Goal: Task Accomplishment & Management: Manage account settings

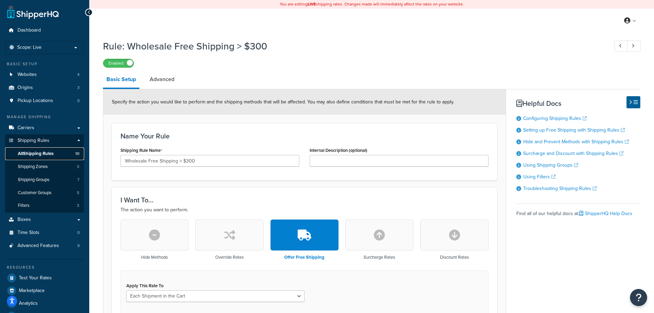
click at [52, 155] on span "All Shipping Rules" at bounding box center [36, 154] width 36 height 6
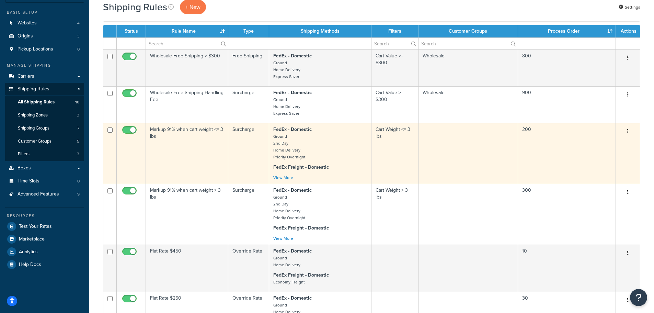
scroll to position [137, 0]
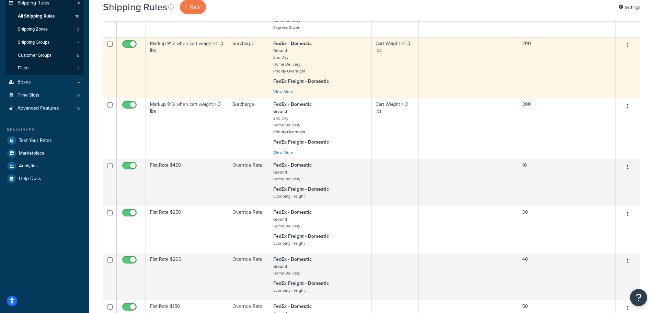
click at [209, 218] on td "Flat Rate $250" at bounding box center [187, 229] width 82 height 47
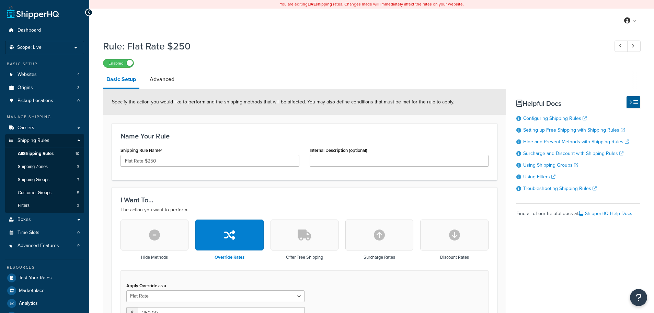
select select "ITEM"
click at [43, 72] on link "Websites 4" at bounding box center [44, 74] width 79 height 13
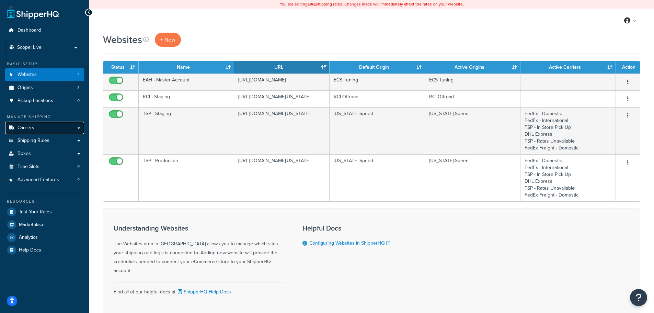
click at [39, 126] on link "Carriers" at bounding box center [44, 127] width 79 height 13
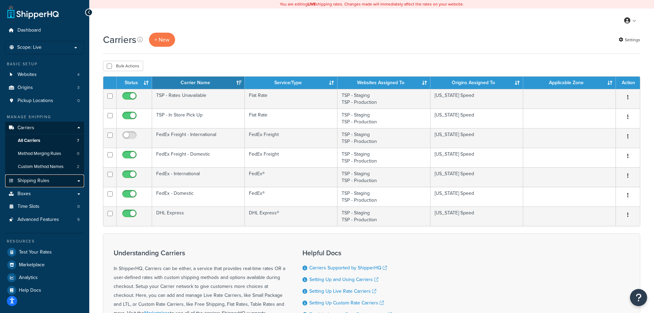
click at [51, 187] on link "Shipping Rules" at bounding box center [44, 180] width 79 height 13
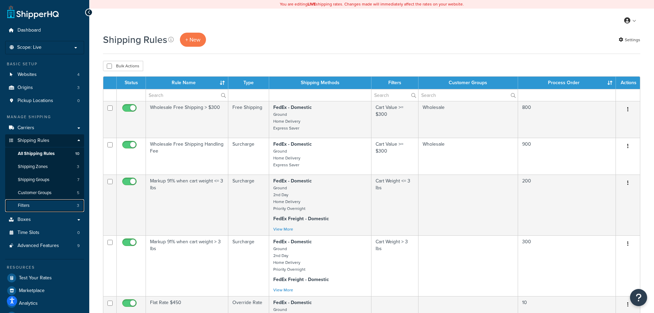
click at [61, 205] on link "Filters 3" at bounding box center [44, 205] width 79 height 13
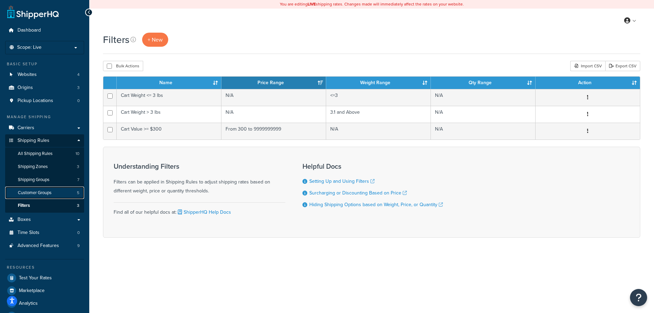
click at [61, 194] on link "Customer Groups 5" at bounding box center [44, 192] width 79 height 13
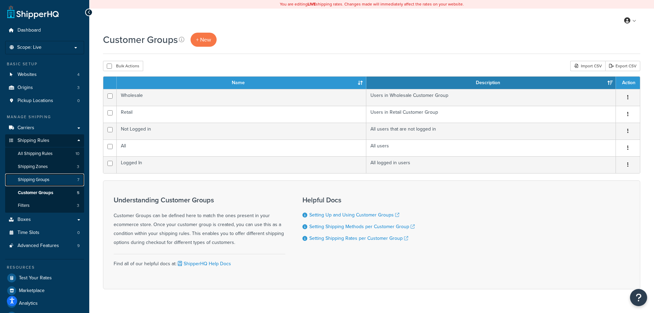
click at [60, 181] on link "Shipping Groups 7" at bounding box center [44, 179] width 79 height 13
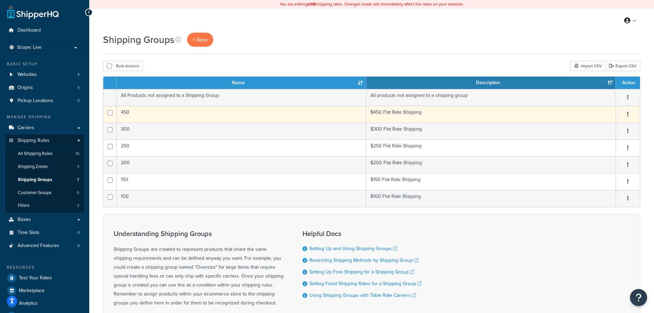
click at [151, 113] on td "450" at bounding box center [241, 114] width 249 height 17
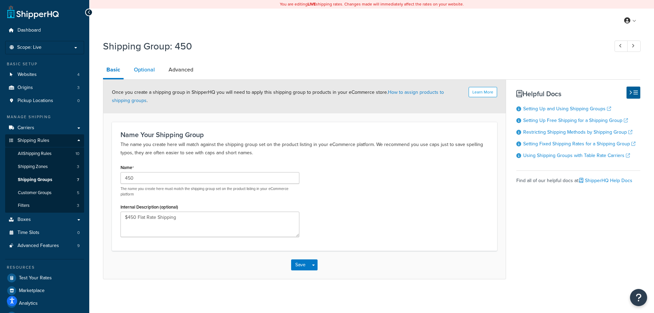
click at [154, 72] on link "Optional" at bounding box center [144, 69] width 28 height 16
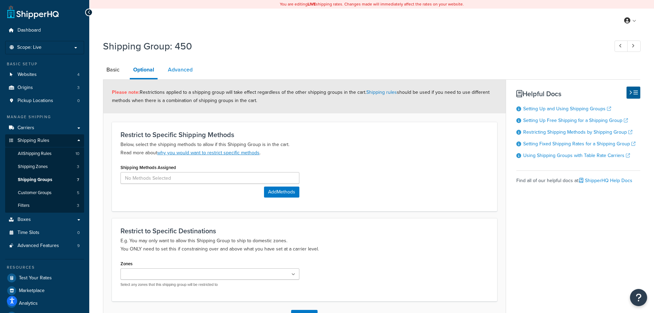
click at [179, 71] on link "Advanced" at bounding box center [180, 69] width 32 height 16
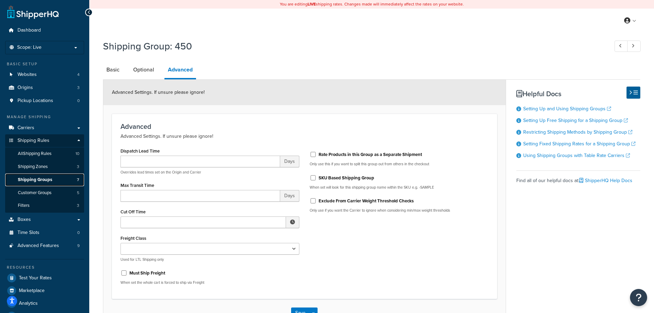
click at [56, 180] on link "Shipping Groups 7" at bounding box center [44, 179] width 79 height 13
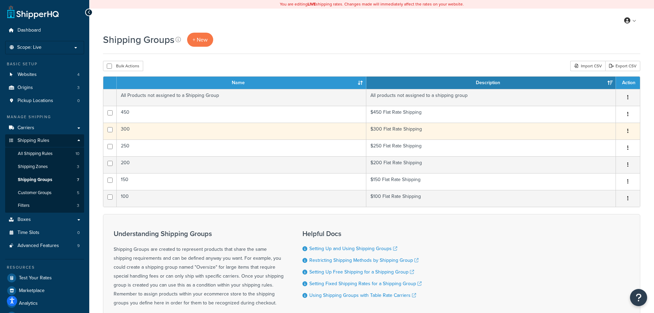
click at [189, 132] on td "300" at bounding box center [241, 131] width 249 height 17
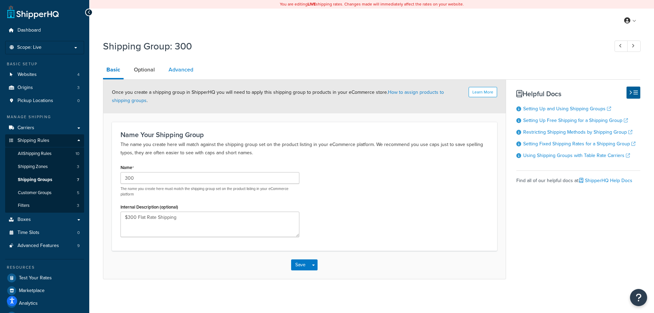
click at [185, 68] on link "Advanced" at bounding box center [181, 69] width 32 height 16
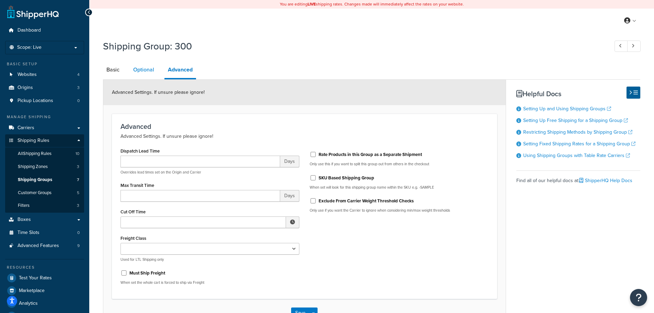
click at [136, 72] on link "Optional" at bounding box center [144, 69] width 28 height 16
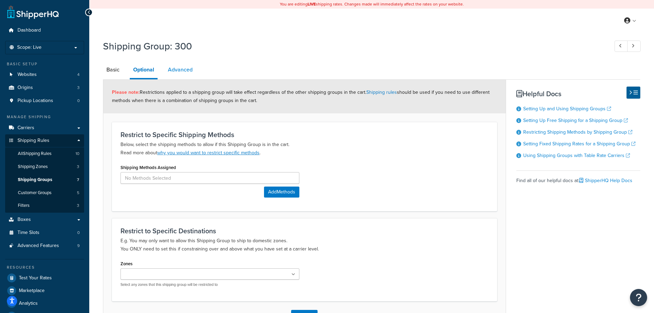
click at [179, 69] on link "Advanced" at bounding box center [180, 69] width 32 height 16
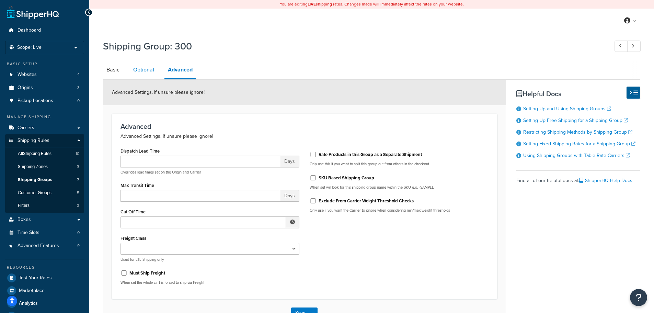
click at [146, 69] on link "Optional" at bounding box center [144, 69] width 28 height 16
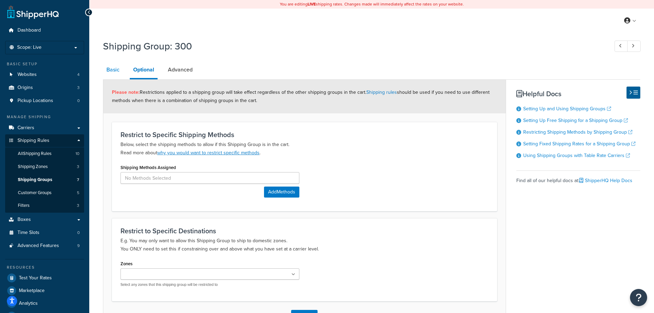
click at [109, 72] on link "Basic" at bounding box center [113, 69] width 20 height 16
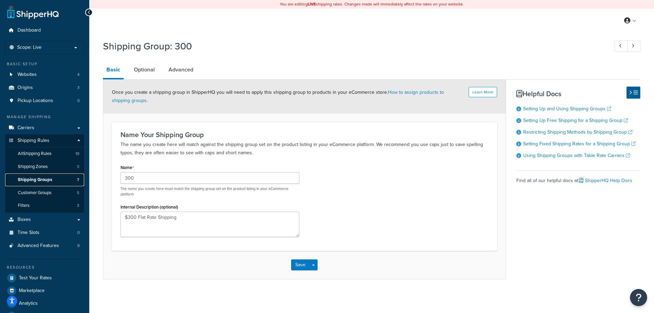
click at [58, 182] on link "Shipping Groups 7" at bounding box center [44, 179] width 79 height 13
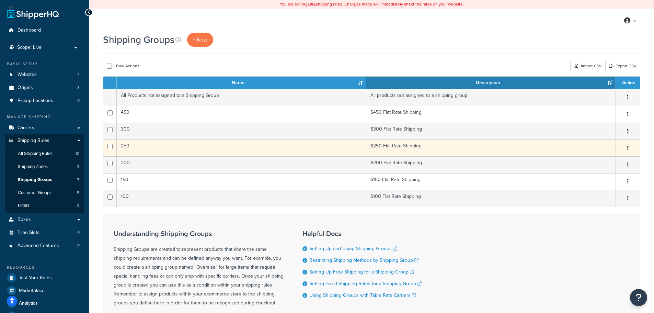
click at [152, 148] on td "250" at bounding box center [241, 147] width 249 height 17
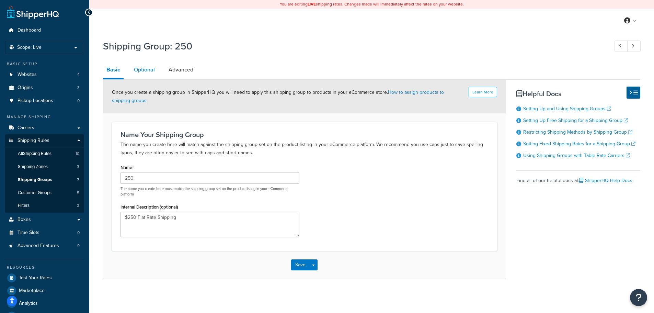
click at [147, 72] on link "Optional" at bounding box center [144, 69] width 28 height 16
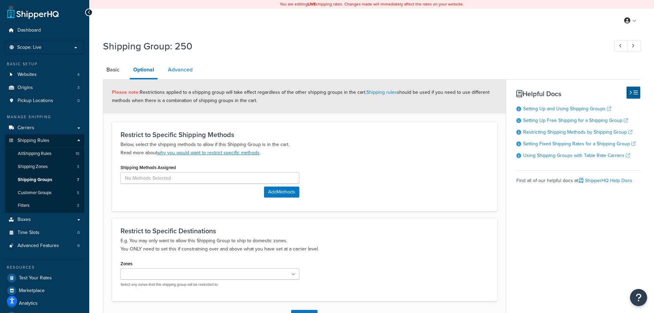
click at [180, 70] on link "Advanced" at bounding box center [180, 69] width 32 height 16
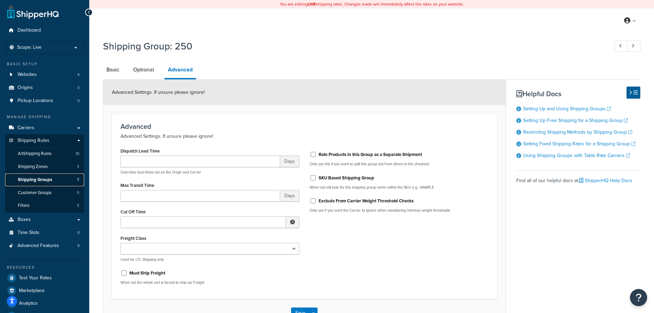
click at [49, 184] on link "Shipping Groups 7" at bounding box center [44, 179] width 79 height 13
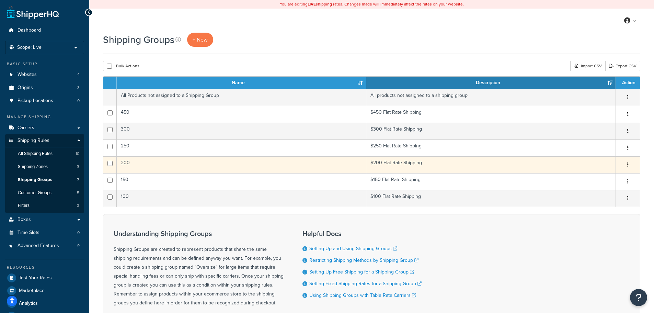
click at [166, 162] on td "200" at bounding box center [241, 164] width 249 height 17
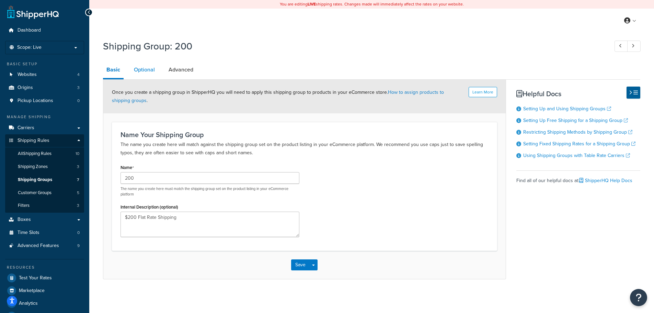
click at [152, 71] on link "Optional" at bounding box center [144, 69] width 28 height 16
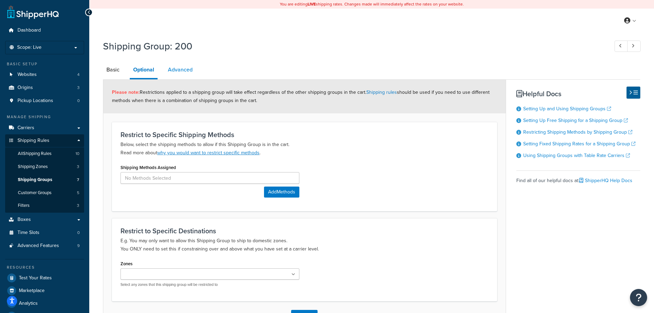
click at [178, 70] on link "Advanced" at bounding box center [180, 69] width 32 height 16
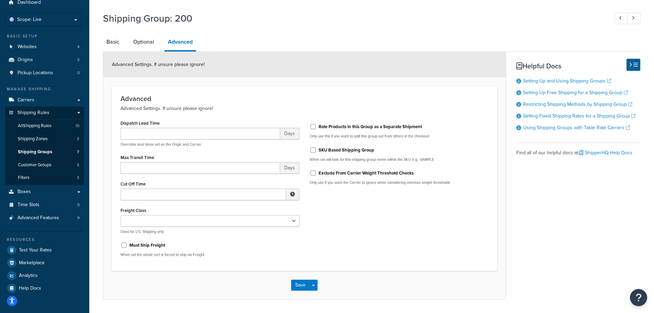
scroll to position [49, 0]
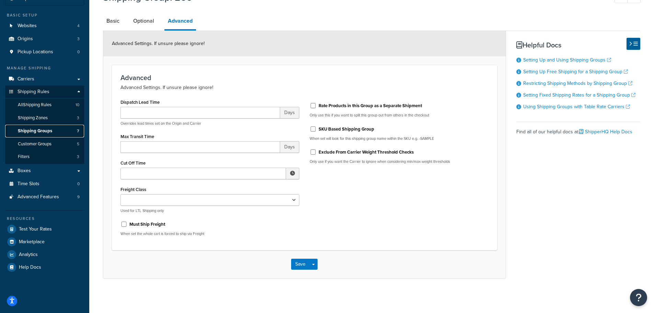
click at [46, 128] on span "Shipping Groups" at bounding box center [35, 131] width 34 height 6
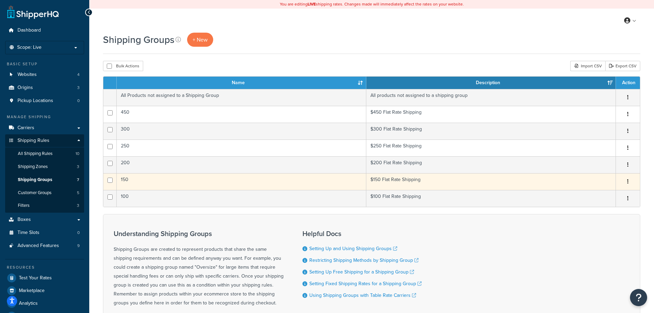
click at [167, 184] on td "150" at bounding box center [241, 181] width 249 height 17
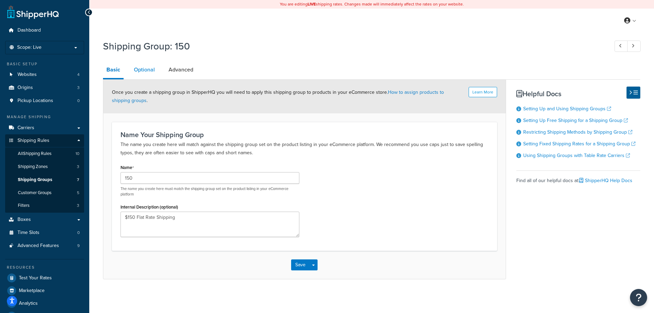
click at [147, 67] on link "Optional" at bounding box center [144, 69] width 28 height 16
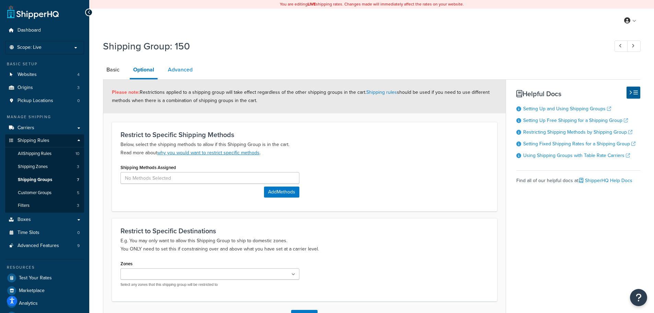
click at [184, 66] on link "Advanced" at bounding box center [180, 69] width 32 height 16
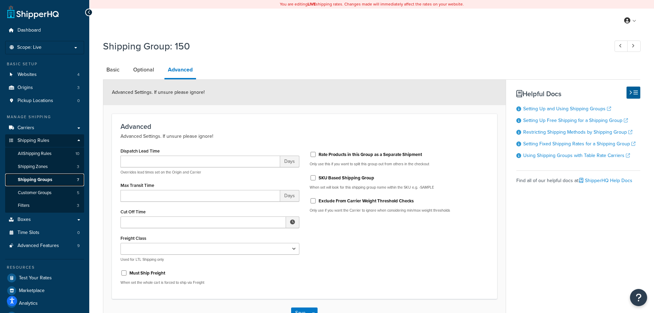
click at [51, 179] on span "Shipping Groups" at bounding box center [35, 180] width 34 height 6
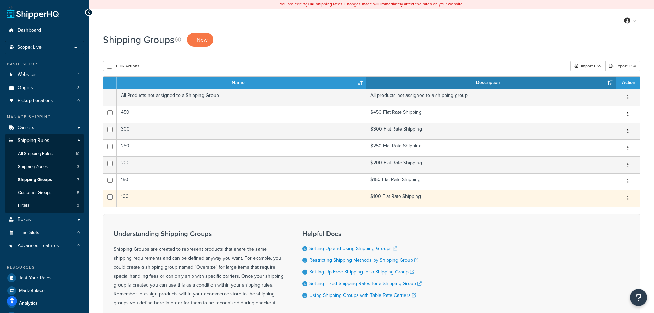
click at [156, 199] on td "100" at bounding box center [241, 198] width 249 height 17
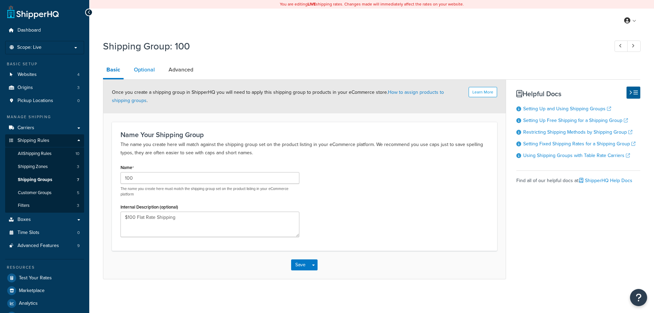
click at [142, 68] on link "Optional" at bounding box center [144, 69] width 28 height 16
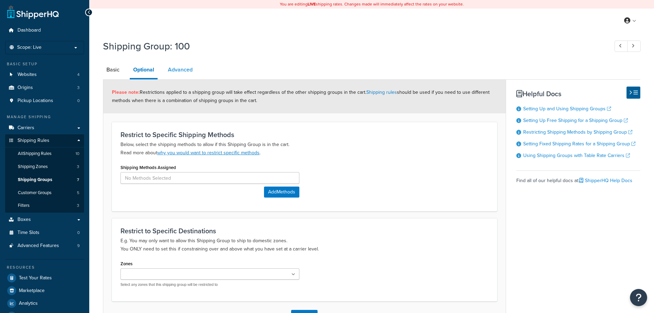
click at [190, 71] on link "Advanced" at bounding box center [180, 69] width 32 height 16
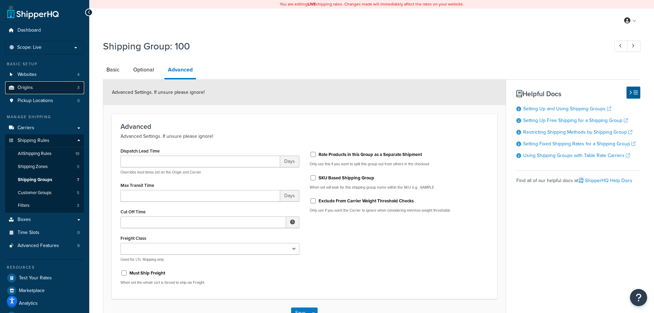
click at [48, 84] on link "Origins 3" at bounding box center [44, 87] width 79 height 13
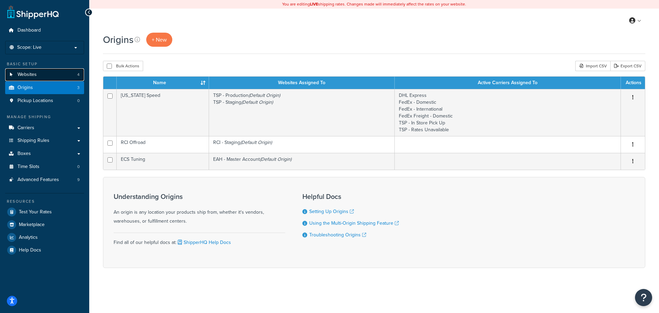
click at [48, 70] on link "Websites 4" at bounding box center [44, 74] width 79 height 13
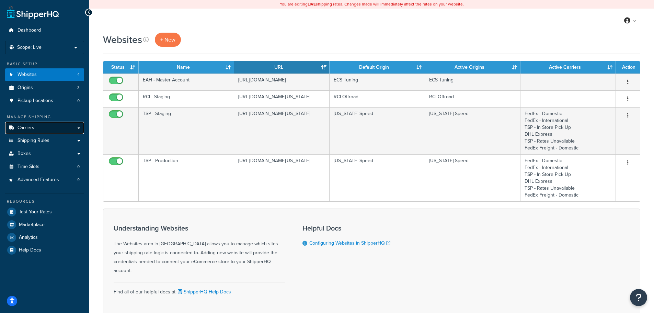
click at [59, 130] on link "Carriers" at bounding box center [44, 127] width 79 height 13
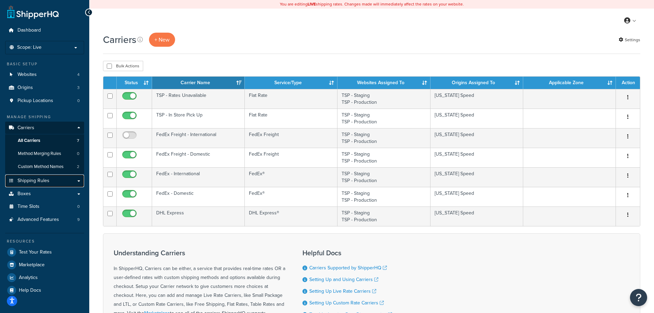
click at [54, 180] on link "Shipping Rules" at bounding box center [44, 180] width 79 height 13
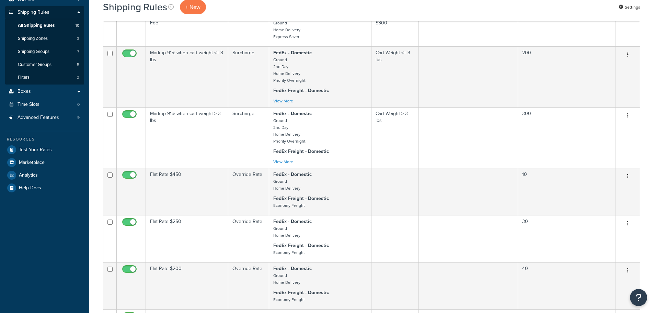
scroll to position [172, 0]
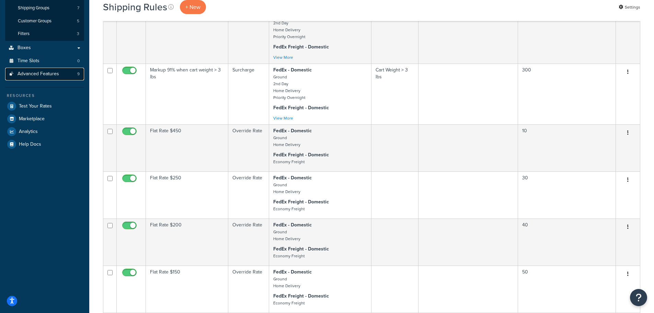
click at [42, 75] on span "Advanced Features" at bounding box center [39, 74] width 42 height 6
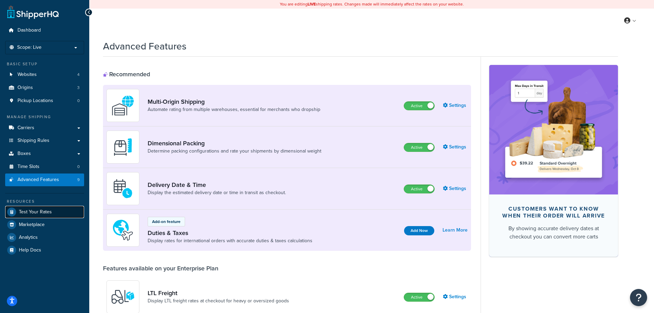
click at [40, 212] on span "Test Your Rates" at bounding box center [35, 212] width 33 height 6
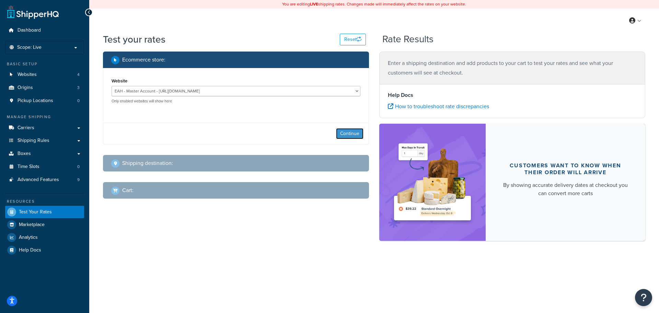
drag, startPoint x: 351, startPoint y: 134, endPoint x: 329, endPoint y: 123, distance: 25.2
click at [329, 123] on div "Continue" at bounding box center [235, 134] width 265 height 22
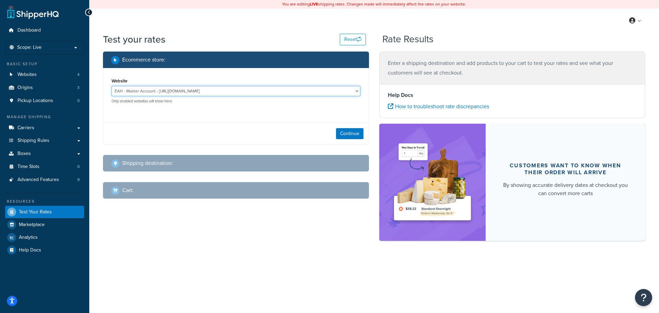
click at [349, 88] on select "EAH - Master Account - https://www.enthusiastautoholdings.com/ RCI - Staging - …" at bounding box center [236, 91] width 249 height 10
select select "bd4750d74578c5f06571c96295b2fae1"
click at [112, 86] on select "EAH - Master Account - https://www.enthusiastautoholdings.com/ RCI - Staging - …" at bounding box center [236, 91] width 249 height 10
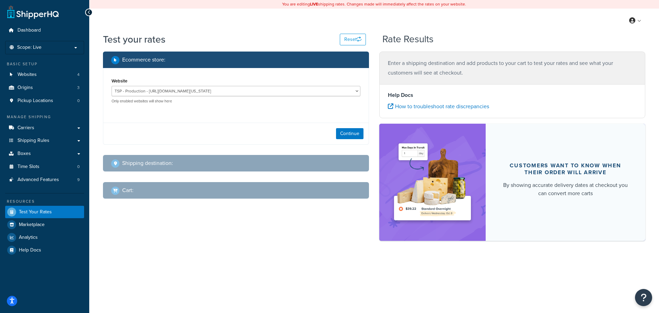
click at [334, 127] on div "Continue" at bounding box center [235, 134] width 265 height 22
click at [355, 139] on div "Continue" at bounding box center [235, 134] width 265 height 22
click at [356, 136] on button "Continue" at bounding box center [349, 133] width 27 height 11
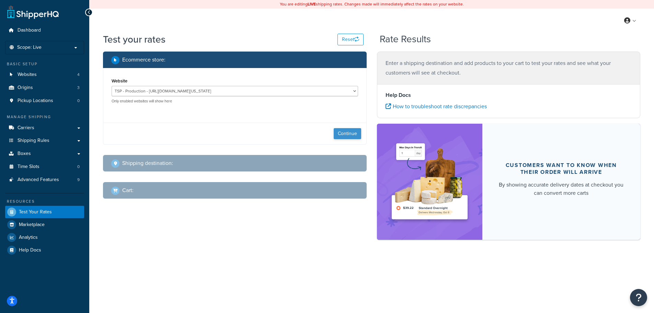
select select "TX"
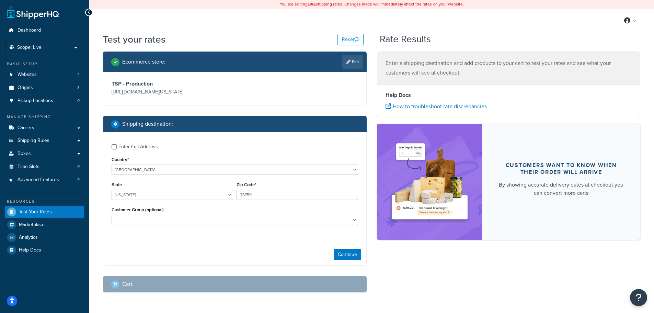
click at [147, 147] on div "Enter Full Address" at bounding box center [137, 147] width 39 height 10
click at [117, 147] on input "Enter Full Address" at bounding box center [114, 146] width 5 height 5
checkbox input "true"
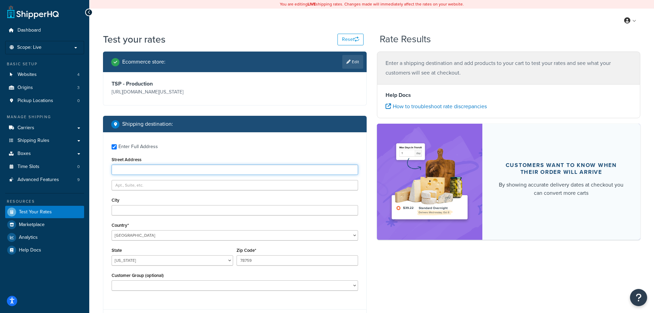
click at [151, 170] on input "Street Address" at bounding box center [235, 169] width 246 height 10
type input "600 bourbon st"
type input "New Orleans"
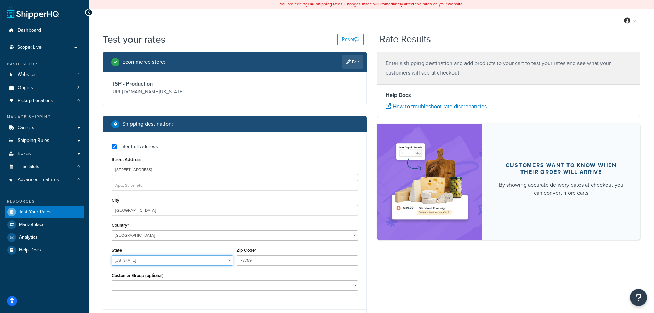
click at [200, 260] on select "Alabama Alaska American Samoa Arizona Arkansas Armed Forces Americas Armed Forc…" at bounding box center [172, 260] width 121 height 10
select select "LA"
click at [112, 255] on select "Alabama Alaska American Samoa Arizona Arkansas Armed Forces Americas Armed Forc…" at bounding box center [172, 260] width 121 height 10
click at [271, 264] on input "78759" at bounding box center [296, 260] width 121 height 10
click at [245, 262] on input "78759" at bounding box center [296, 260] width 121 height 10
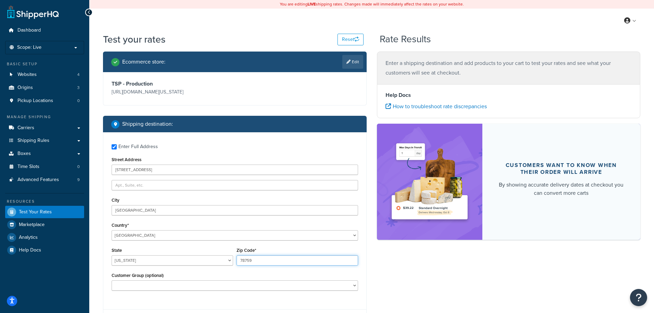
click at [245, 262] on input "78759" at bounding box center [296, 260] width 121 height 10
paste input "0130"
type input "70130"
click at [255, 286] on select "Logged In Not Logged in Retail Wholesale" at bounding box center [235, 285] width 246 height 10
click at [364, 292] on div "Enter Full Address Street Address 600 bourbon st City New Orleans Country* Unit…" at bounding box center [234, 218] width 263 height 172
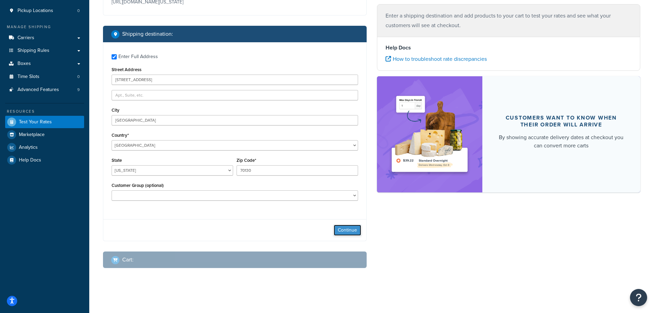
click at [346, 227] on button "Continue" at bounding box center [347, 229] width 27 height 11
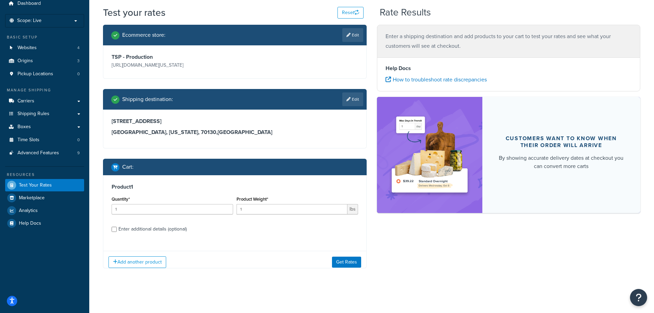
scroll to position [32, 0]
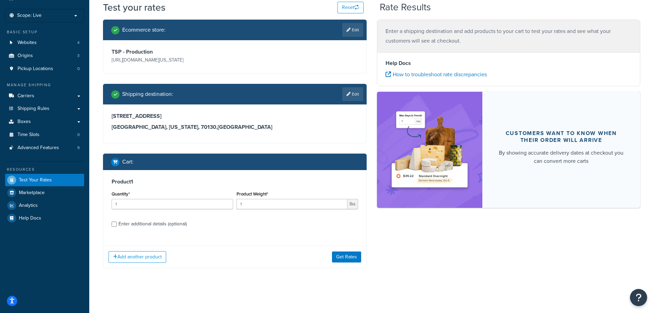
click at [157, 223] on div "Enter additional details (optional)" at bounding box center [152, 224] width 68 height 10
click at [117, 223] on input "Enter additional details (optional)" at bounding box center [114, 223] width 5 height 5
checkbox input "true"
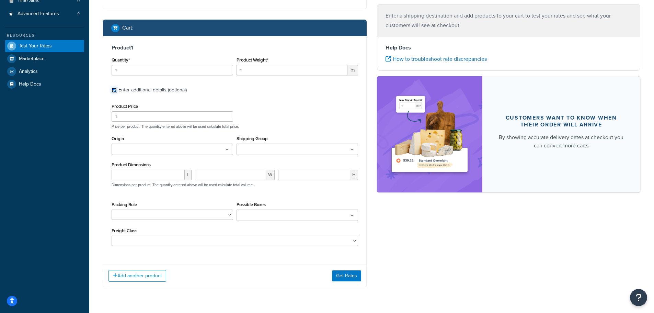
scroll to position [169, 0]
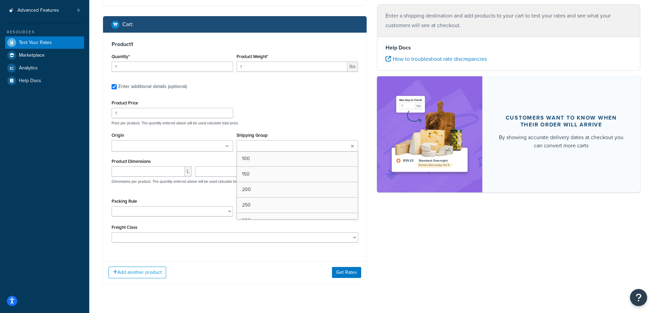
click at [260, 144] on input "Shipping Group" at bounding box center [268, 146] width 61 height 8
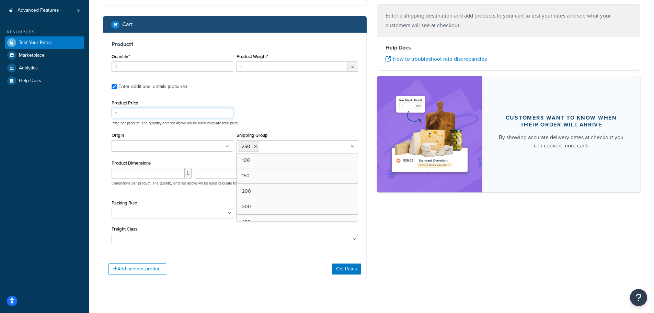
click at [326, 118] on div "Product Price 1 Price per product. The quantity entered above will be used calc…" at bounding box center [235, 111] width 250 height 27
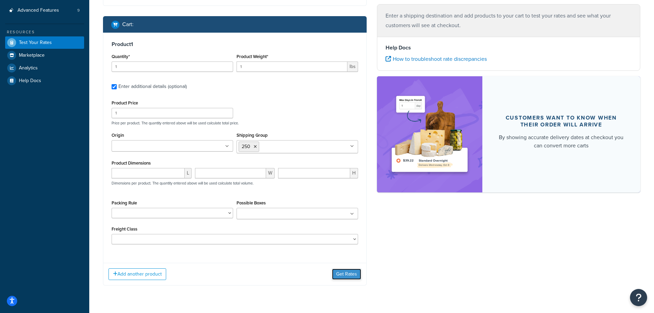
click at [343, 273] on button "Get Rates" at bounding box center [346, 273] width 29 height 11
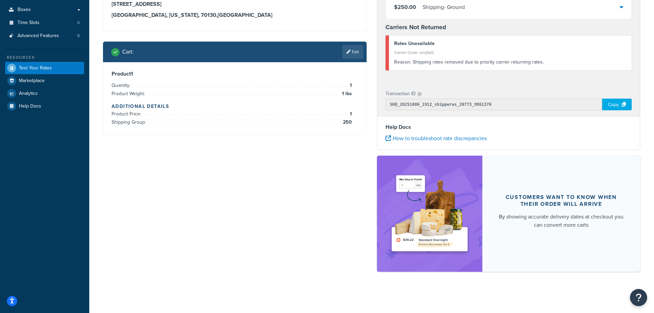
scroll to position [0, 0]
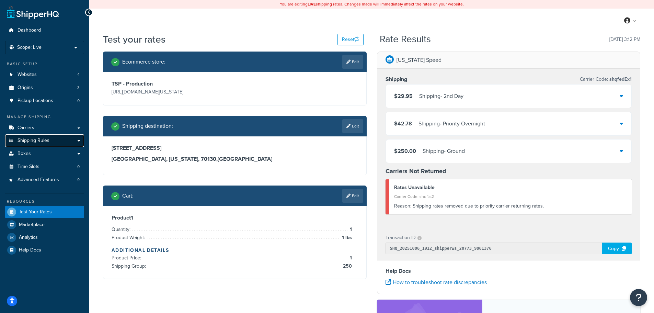
click at [37, 141] on span "Shipping Rules" at bounding box center [34, 141] width 32 height 6
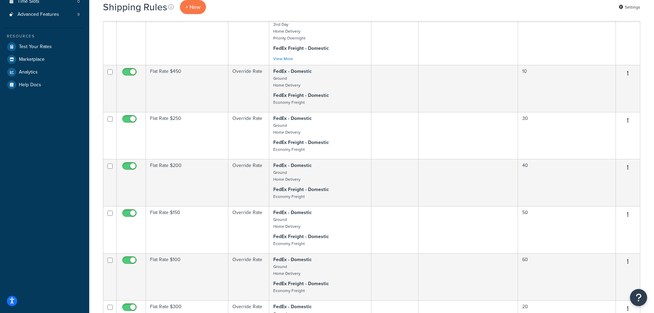
scroll to position [240, 0]
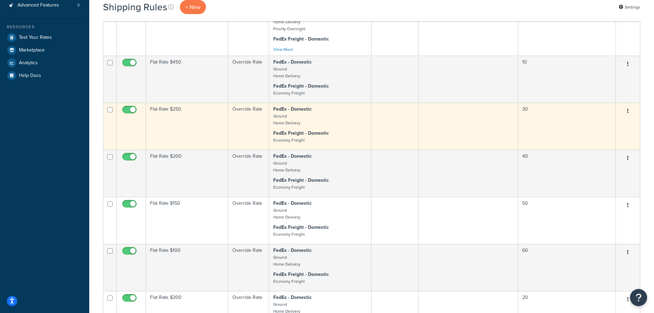
click at [191, 128] on td "Flat Rate $250" at bounding box center [187, 126] width 82 height 47
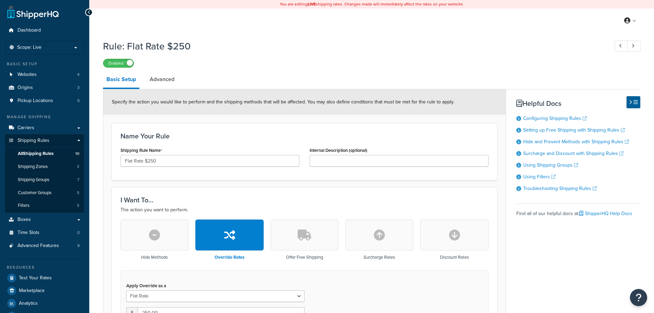
select select "ITEM"
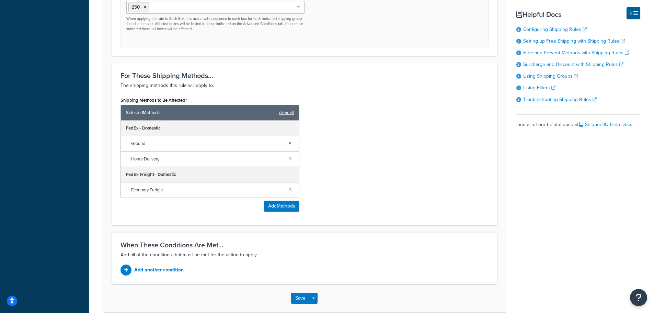
scroll to position [393, 0]
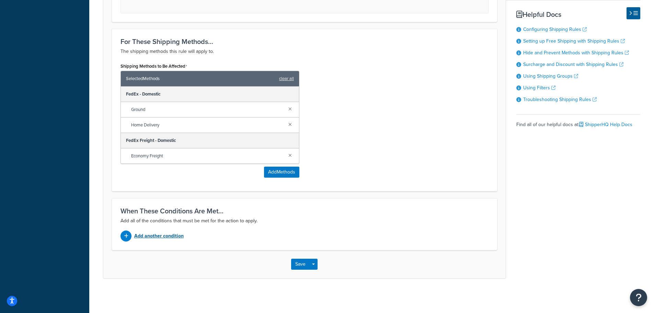
click at [182, 238] on p "Add another condition" at bounding box center [158, 236] width 49 height 10
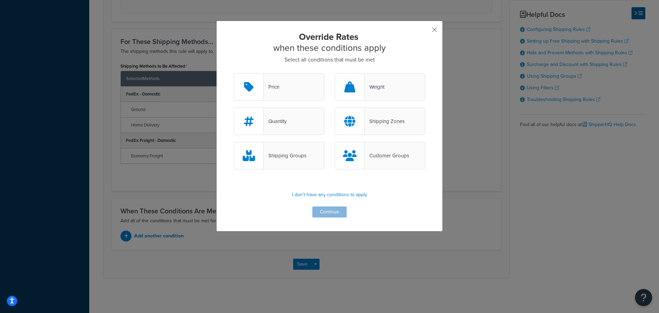
click at [425, 31] on button "button" at bounding box center [424, 32] width 2 height 2
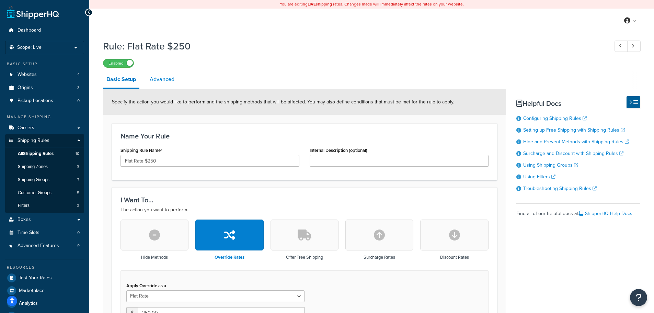
click at [175, 86] on link "Advanced" at bounding box center [162, 79] width 32 height 16
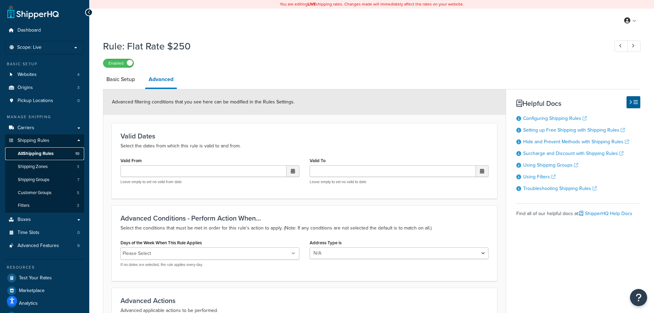
click at [58, 153] on link "All Shipping Rules 10" at bounding box center [44, 153] width 79 height 13
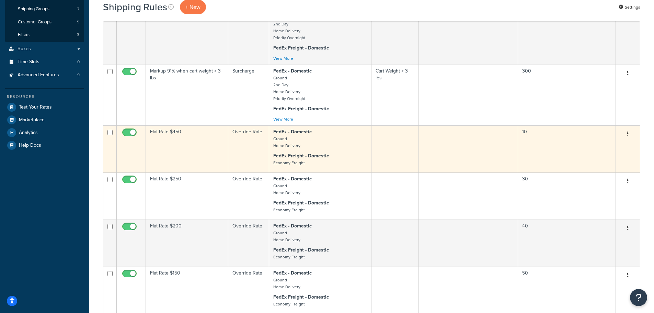
scroll to position [137, 0]
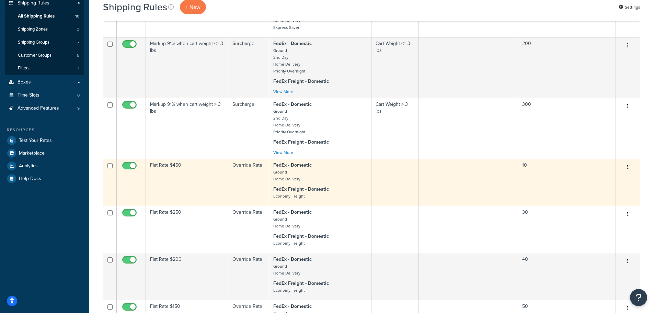
click at [196, 179] on td "Flat Rate $450" at bounding box center [187, 182] width 82 height 47
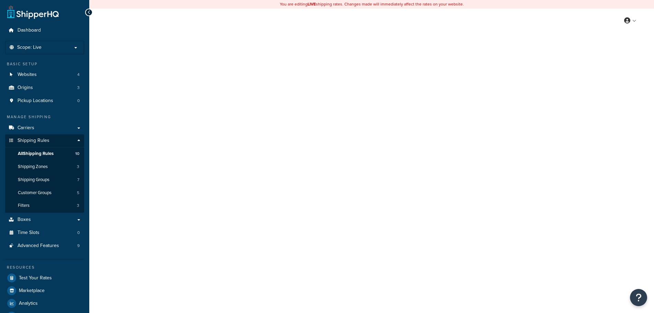
select select "ITEM"
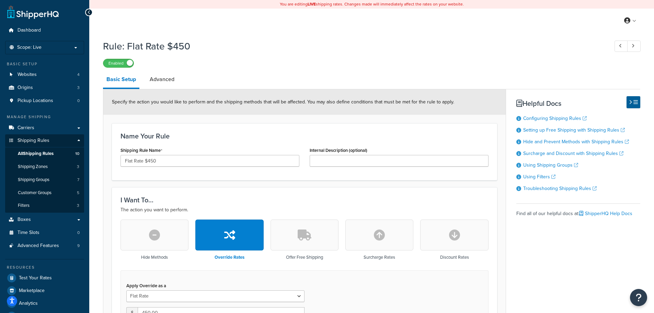
click at [158, 237] on icon "button" at bounding box center [154, 234] width 11 height 11
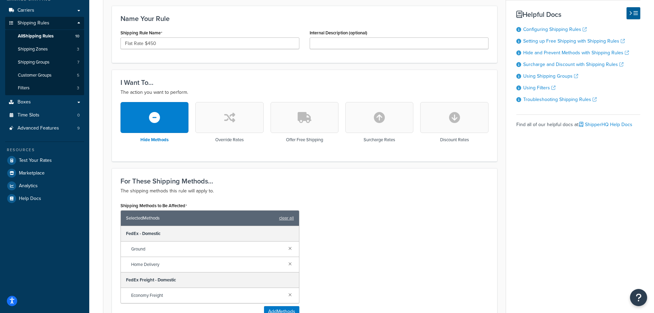
scroll to position [137, 0]
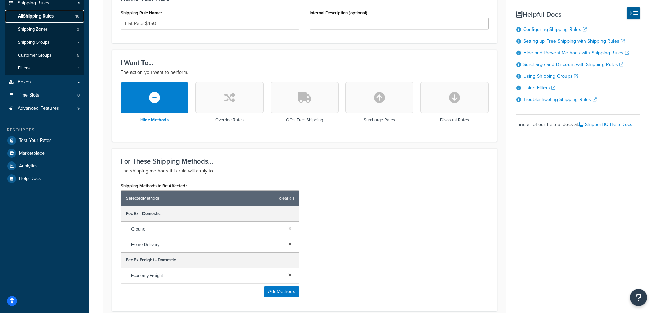
drag, startPoint x: 50, startPoint y: 16, endPoint x: 365, endPoint y: 25, distance: 315.1
click at [50, 16] on span "All Shipping Rules" at bounding box center [36, 16] width 36 height 6
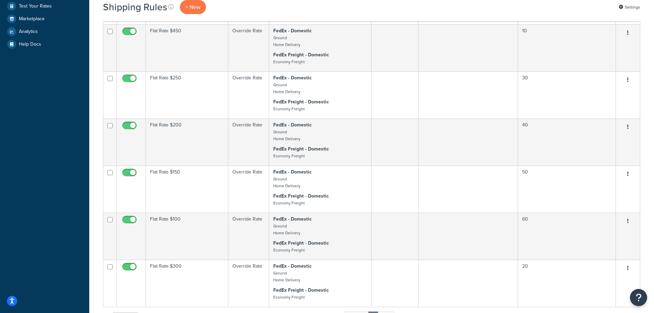
scroll to position [275, 0]
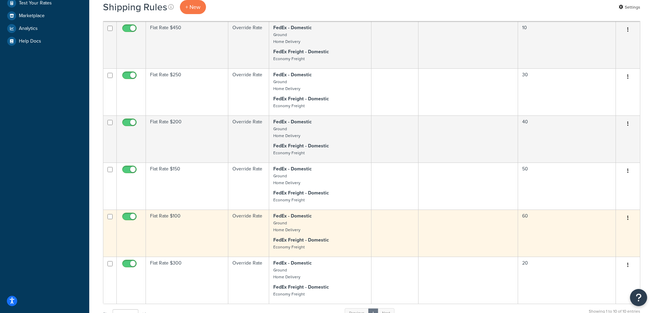
click at [210, 231] on td "Flat Rate $100" at bounding box center [187, 232] width 82 height 47
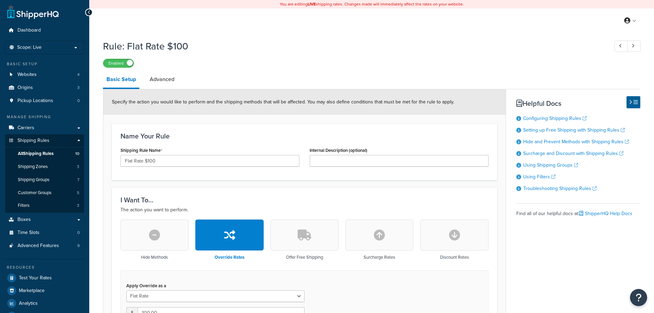
select select "ITEM"
click at [36, 180] on span "Shipping Groups" at bounding box center [34, 180] width 32 height 6
click at [37, 151] on span "All Shipping Rules" at bounding box center [36, 154] width 36 height 6
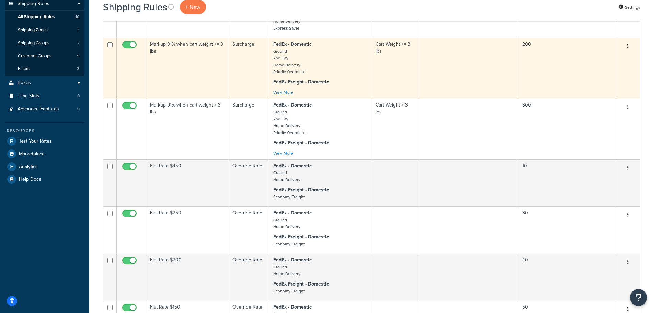
scroll to position [137, 0]
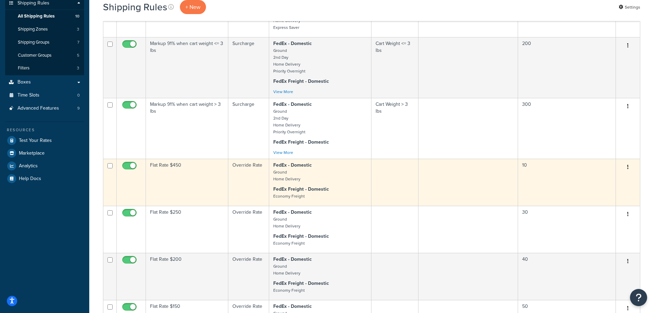
click at [203, 181] on td "Flat Rate $450" at bounding box center [187, 182] width 82 height 47
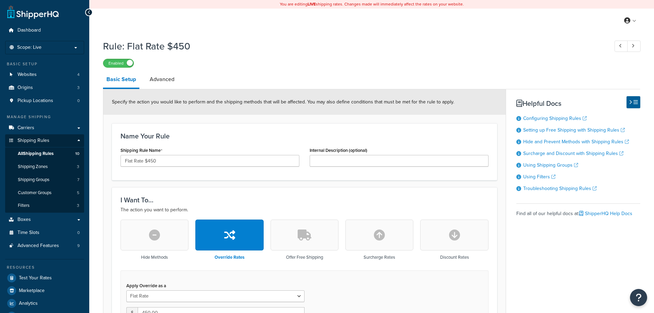
select select "ITEM"
click at [163, 77] on link "Advanced" at bounding box center [162, 79] width 32 height 16
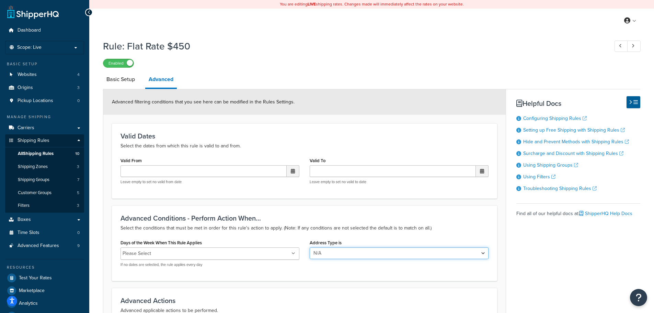
click at [484, 253] on select "N/A Business Residential" at bounding box center [399, 253] width 179 height 12
click at [486, 230] on p "Select the conditions that must be met in order for this rule's action to apply…" at bounding box center [304, 228] width 368 height 8
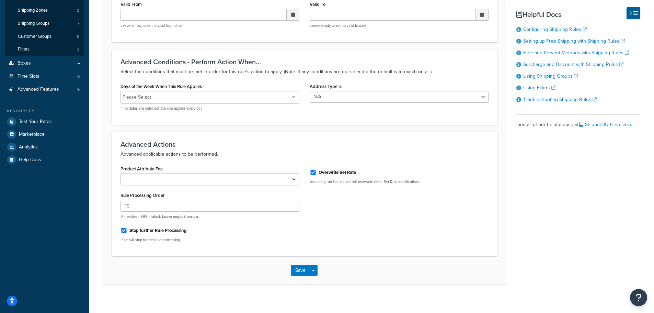
scroll to position [162, 0]
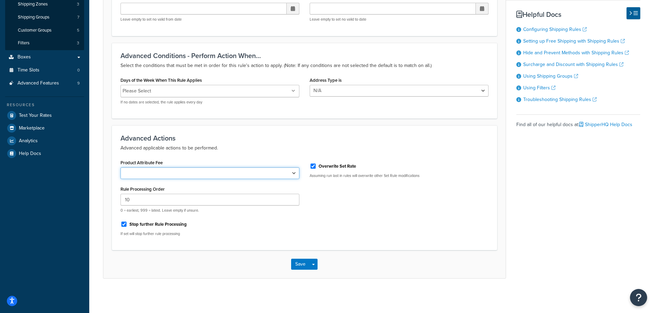
click at [296, 174] on select "Shipping Price Handling Fee" at bounding box center [209, 173] width 179 height 12
click at [288, 140] on h3 "Advanced Actions" at bounding box center [304, 138] width 368 height 8
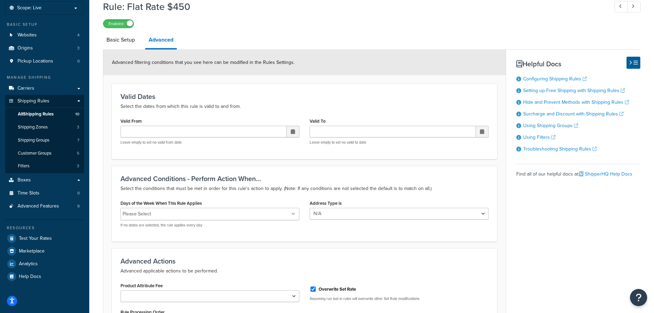
scroll to position [25, 0]
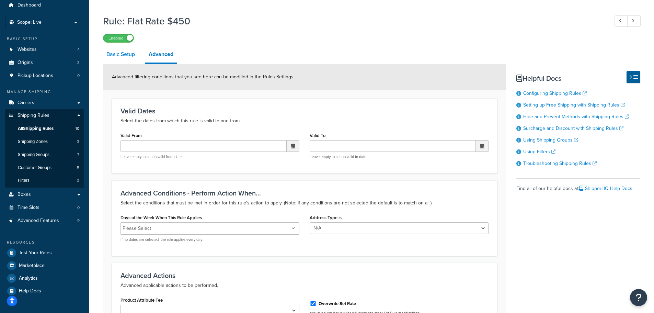
click at [121, 51] on link "Basic Setup" at bounding box center [120, 54] width 35 height 16
select select "ITEM"
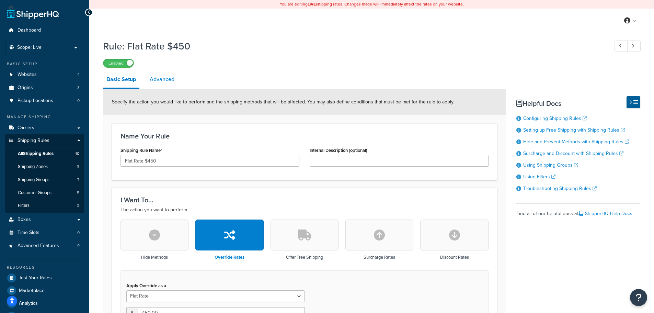
click at [169, 80] on link "Advanced" at bounding box center [162, 79] width 32 height 16
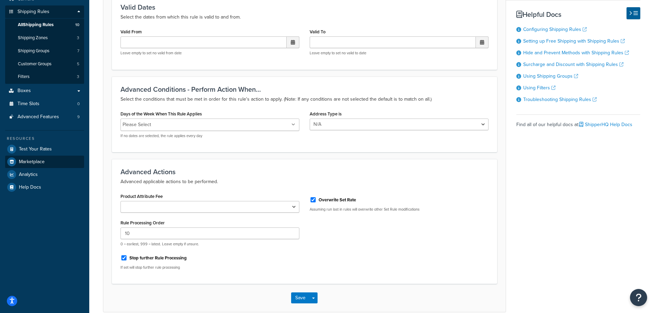
scroll to position [25, 0]
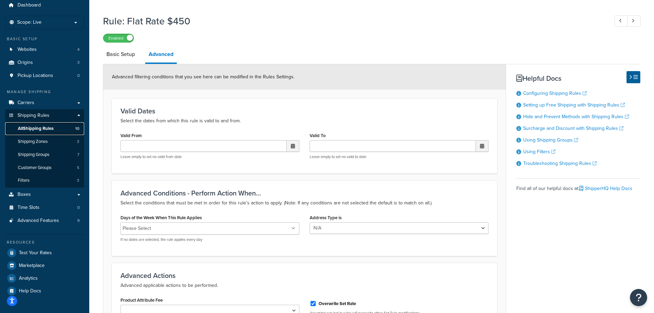
click at [53, 128] on span "All Shipping Rules" at bounding box center [36, 129] width 36 height 6
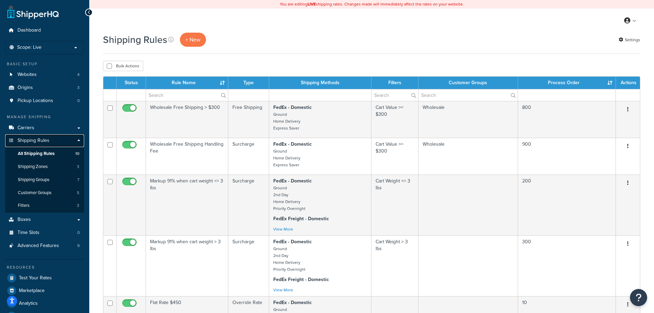
click at [40, 142] on span "Shipping Rules" at bounding box center [34, 141] width 32 height 6
click at [633, 37] on link "Settings" at bounding box center [629, 40] width 22 height 10
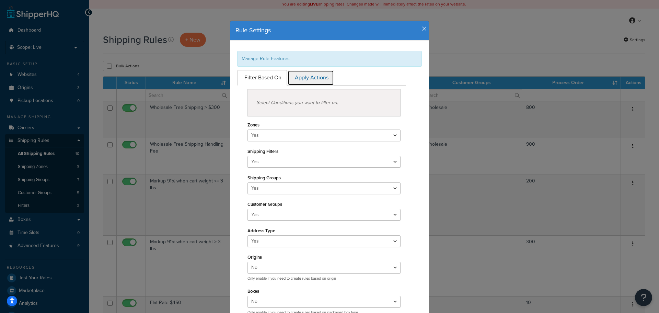
click at [307, 78] on link "Apply Actions" at bounding box center [311, 77] width 46 height 15
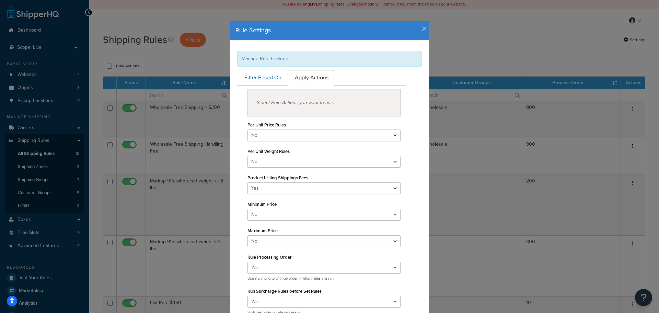
click at [422, 29] on icon "button" at bounding box center [424, 29] width 5 height 6
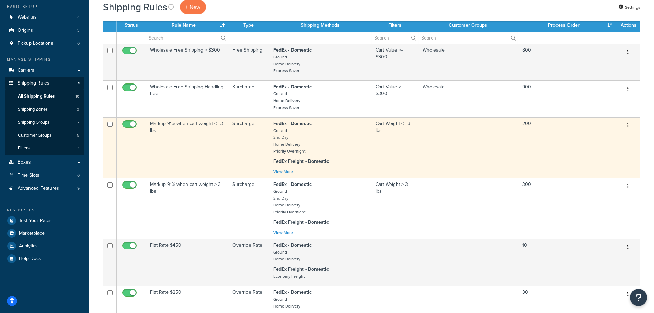
scroll to position [34, 0]
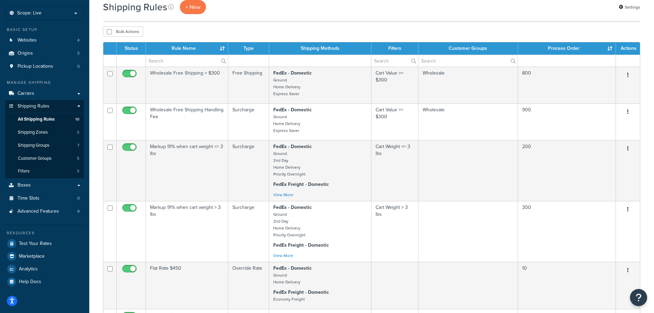
click at [609, 46] on th "Process Order" at bounding box center [567, 48] width 98 height 12
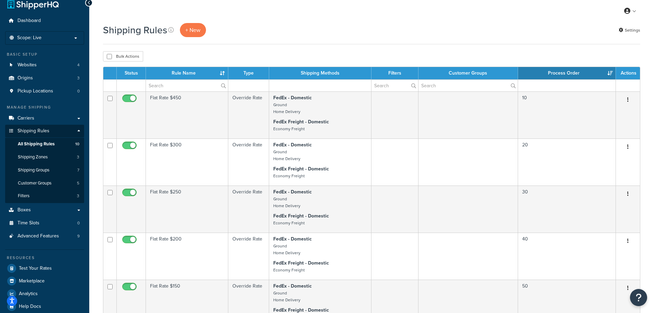
scroll to position [0, 0]
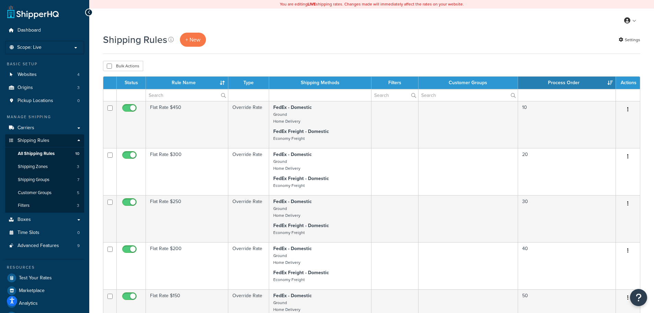
click at [206, 134] on td "Flat Rate $450" at bounding box center [187, 124] width 82 height 47
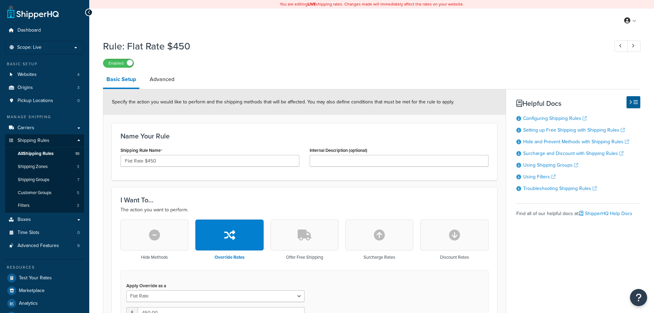
select select "ITEM"
click at [172, 80] on link "Advanced" at bounding box center [162, 79] width 32 height 16
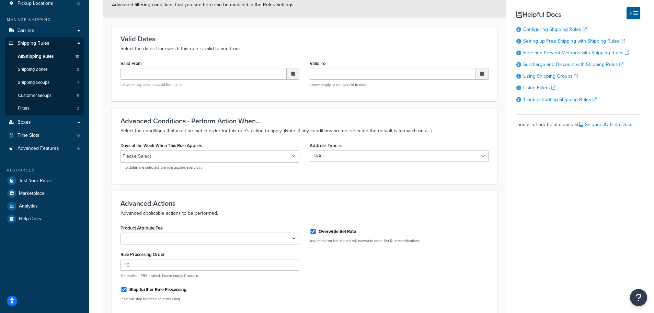
scroll to position [137, 0]
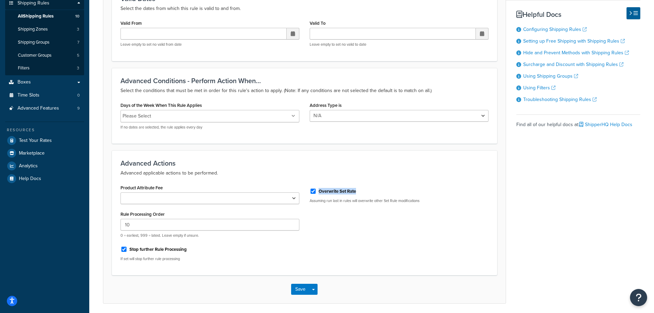
drag, startPoint x: 366, startPoint y: 191, endPoint x: 317, endPoint y: 190, distance: 48.7
click at [317, 190] on div "Overwrite Set Rate" at bounding box center [399, 190] width 179 height 10
copy label "Overwrite Set Rate"
select select "ITEM"
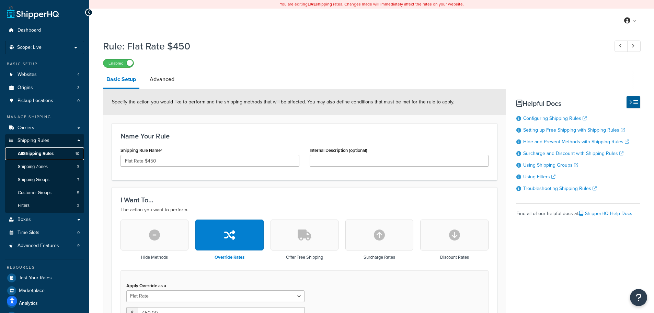
click at [52, 151] on span "All Shipping Rules" at bounding box center [36, 154] width 36 height 6
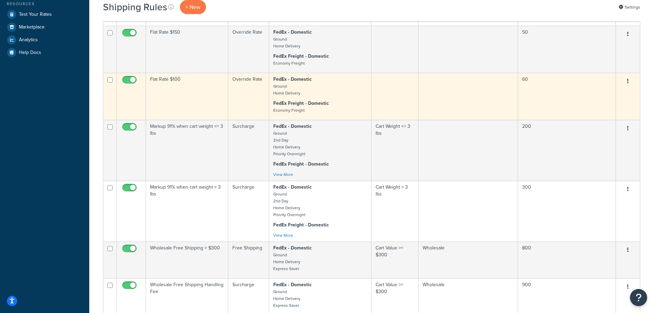
scroll to position [275, 0]
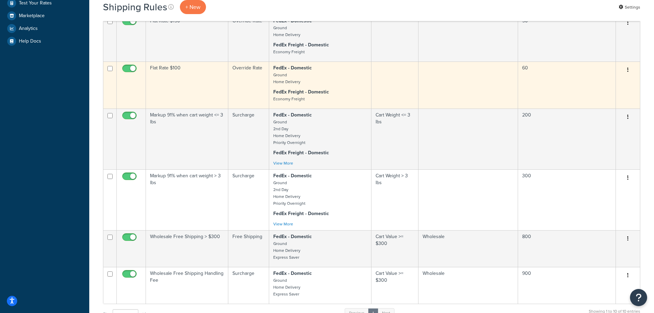
click at [462, 88] on td at bounding box center [468, 84] width 100 height 47
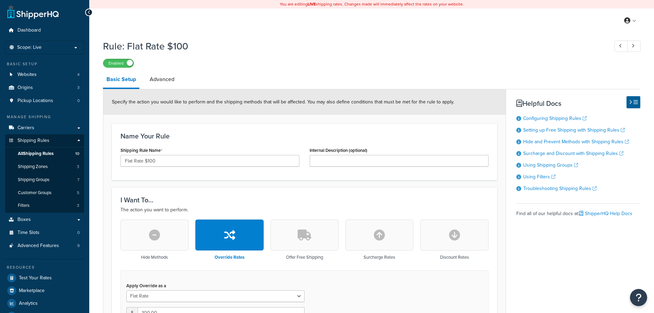
select select "ITEM"
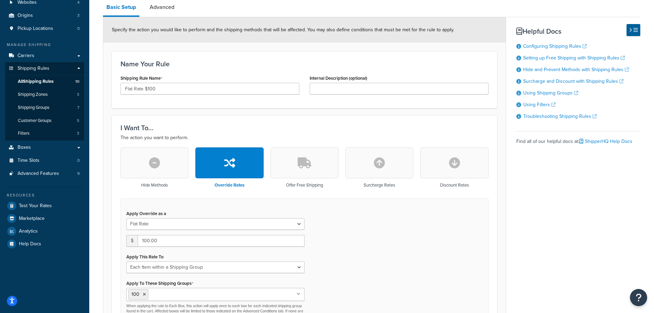
scroll to position [34, 0]
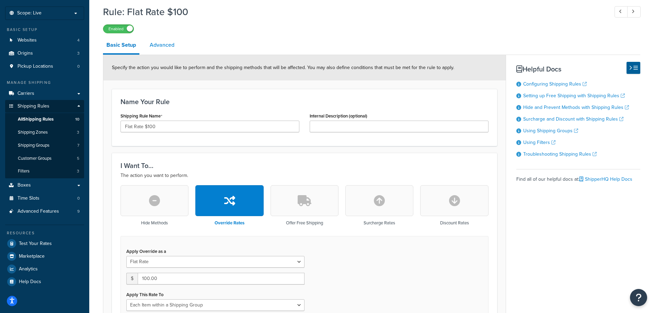
click at [174, 43] on link "Advanced" at bounding box center [162, 45] width 32 height 16
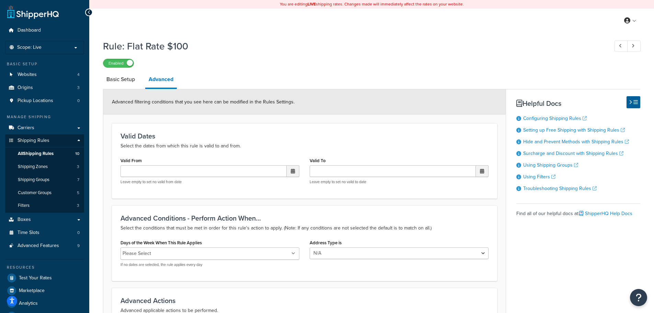
scroll to position [34, 0]
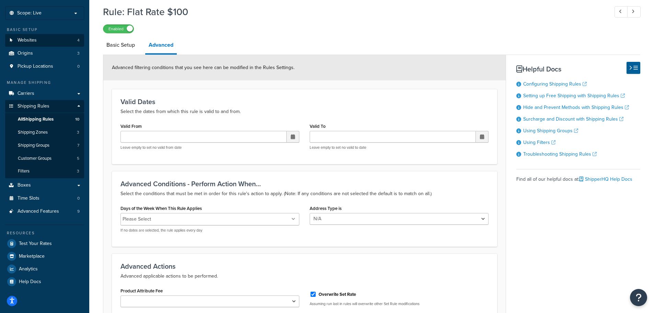
select select "ITEM"
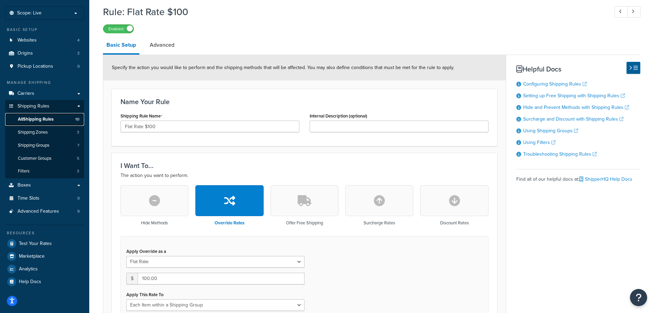
click at [59, 118] on link "All Shipping Rules 10" at bounding box center [44, 119] width 79 height 13
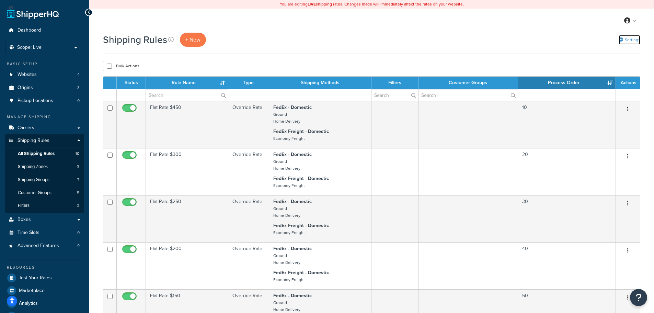
click at [622, 39] on icon at bounding box center [620, 39] width 4 height 4
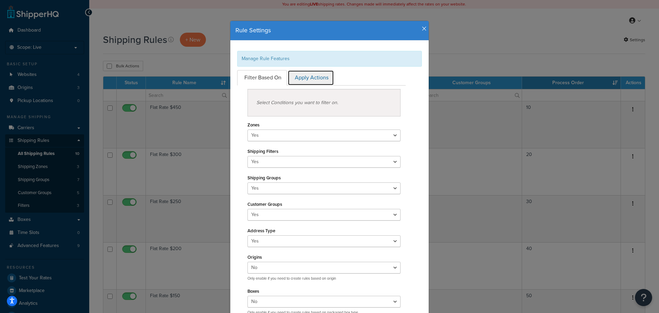
click at [304, 79] on link "Apply Actions" at bounding box center [311, 77] width 46 height 15
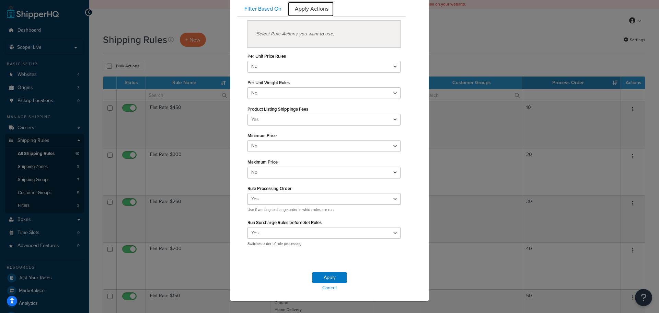
scroll to position [78, 0]
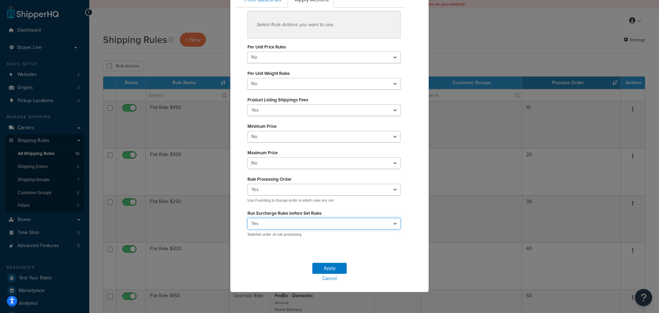
click at [289, 225] on select "Yes No" at bounding box center [323, 224] width 153 height 12
select select "false"
click at [247, 218] on select "Yes No" at bounding box center [323, 224] width 153 height 12
click at [334, 268] on button "Apply" at bounding box center [329, 268] width 34 height 11
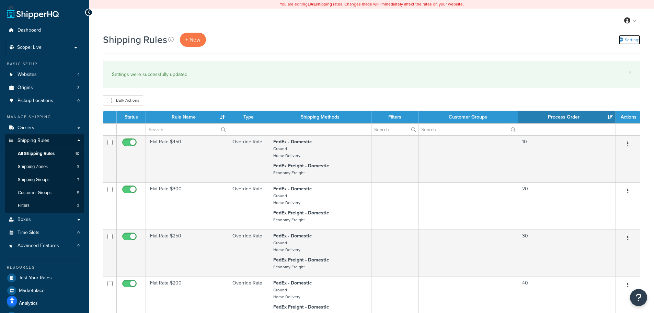
click at [624, 40] on link "Settings" at bounding box center [629, 40] width 22 height 10
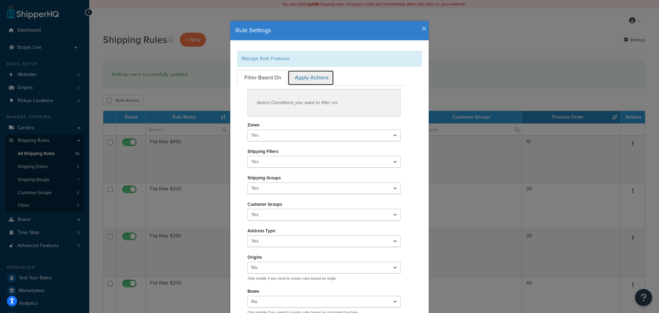
click at [322, 83] on link "Apply Actions" at bounding box center [311, 77] width 46 height 15
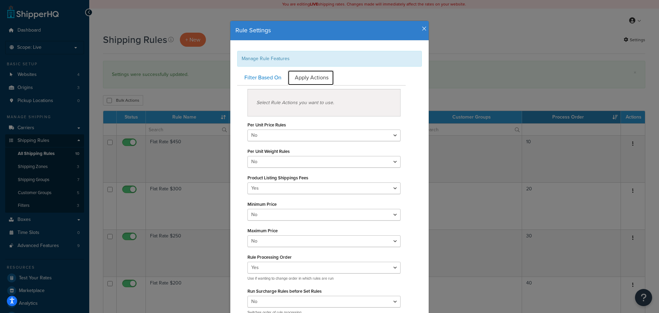
scroll to position [78, 0]
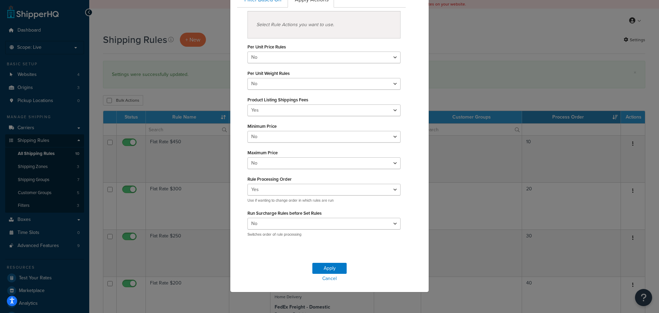
click at [305, 214] on label "Run Surcharge Rules before Set Rules" at bounding box center [284, 212] width 74 height 5
click at [305, 218] on select "Yes No" at bounding box center [323, 224] width 153 height 12
click at [304, 224] on select "Yes No" at bounding box center [323, 224] width 153 height 12
select select "true"
click at [247, 218] on select "Yes No" at bounding box center [323, 224] width 153 height 12
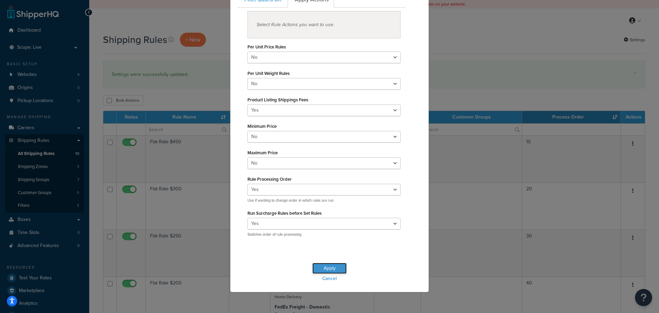
click at [325, 267] on button "Apply" at bounding box center [329, 268] width 34 height 11
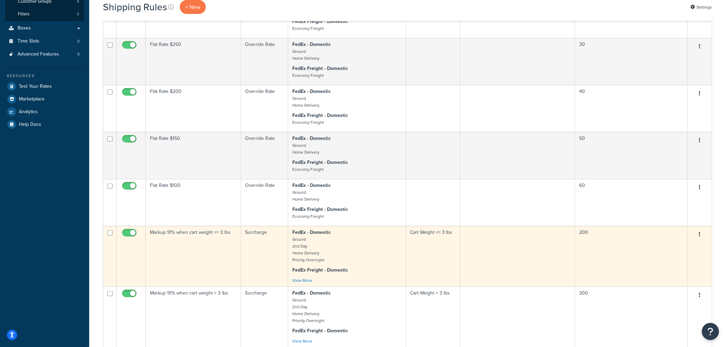
scroll to position [190, 0]
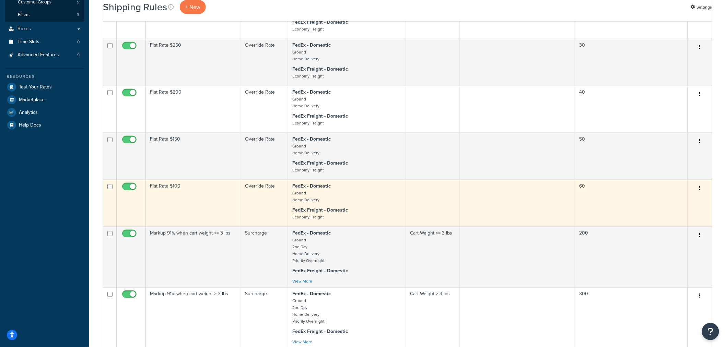
click at [198, 198] on td "Flat Rate $100" at bounding box center [193, 203] width 95 height 47
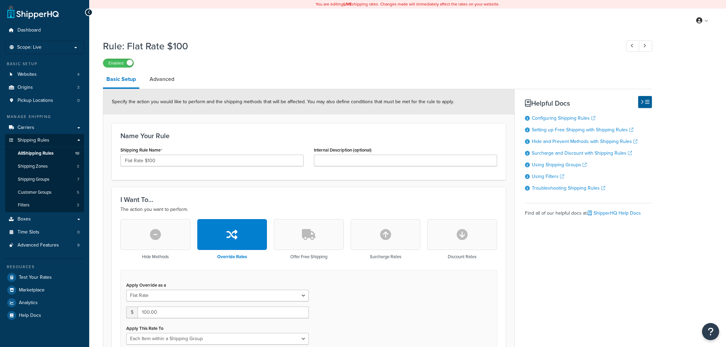
select select "ITEM"
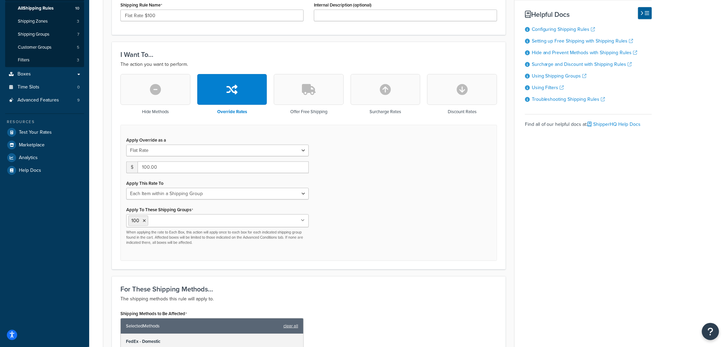
scroll to position [38, 0]
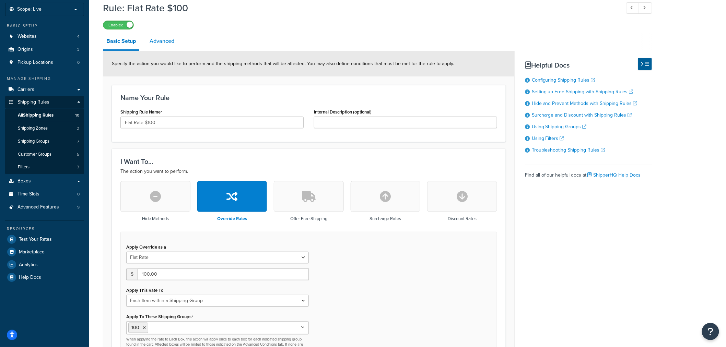
click at [166, 43] on link "Advanced" at bounding box center [162, 41] width 32 height 16
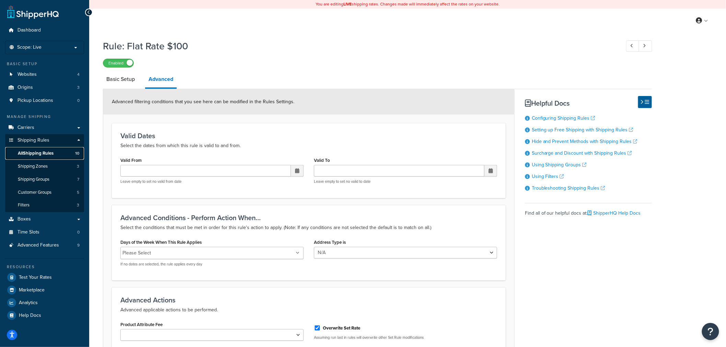
click at [45, 152] on span "All Shipping Rules" at bounding box center [36, 154] width 36 height 6
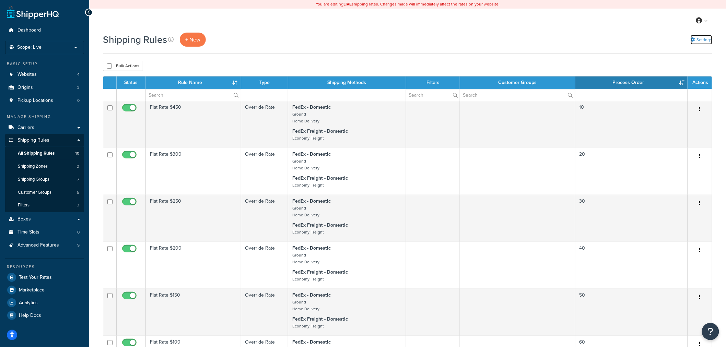
click at [711, 40] on link "Settings" at bounding box center [702, 40] width 22 height 10
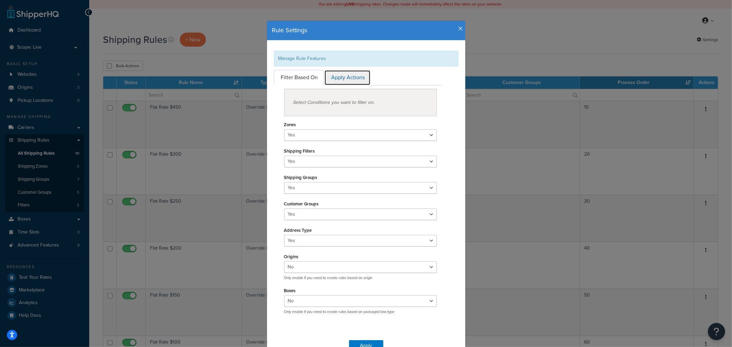
click at [360, 74] on link "Apply Actions" at bounding box center [347, 77] width 46 height 15
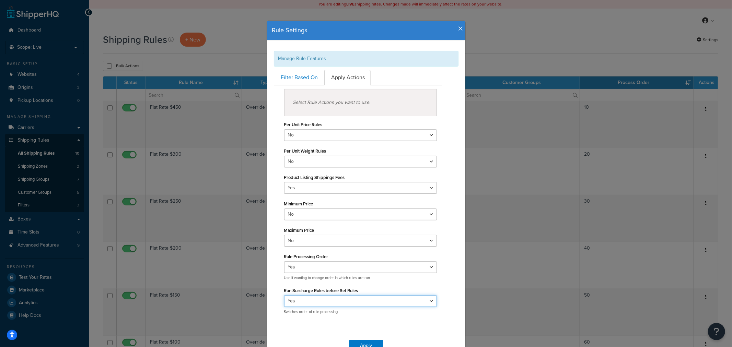
click at [377, 300] on select "Yes No" at bounding box center [360, 301] width 153 height 12
select select "false"
click at [284, 295] on select "Yes No" at bounding box center [360, 301] width 153 height 12
click at [366, 341] on button "Apply" at bounding box center [366, 345] width 34 height 11
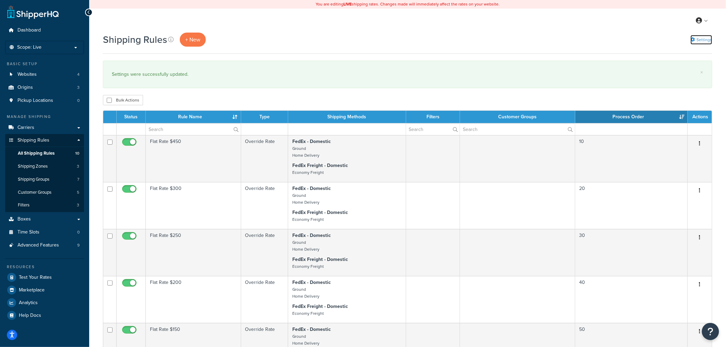
click at [701, 42] on link "Settings" at bounding box center [702, 40] width 22 height 10
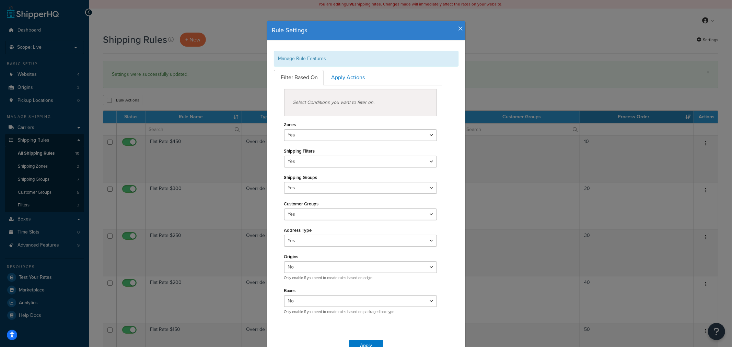
click at [459, 30] on icon "button" at bounding box center [460, 29] width 5 height 6
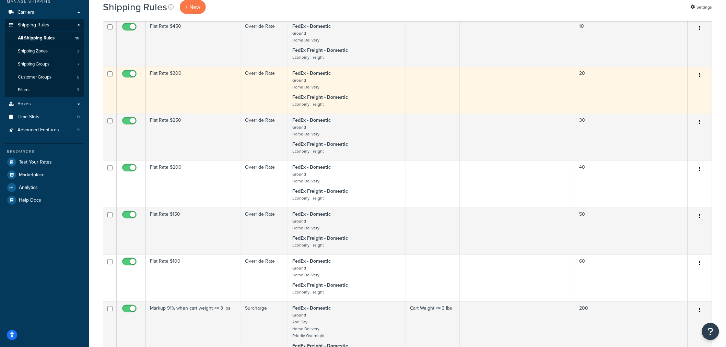
scroll to position [38, 0]
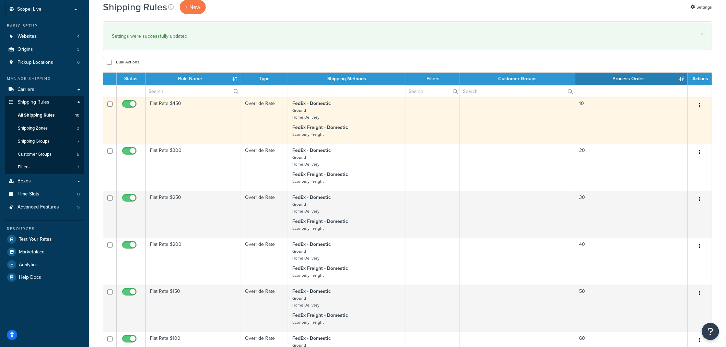
click at [604, 117] on td "10" at bounding box center [631, 120] width 113 height 47
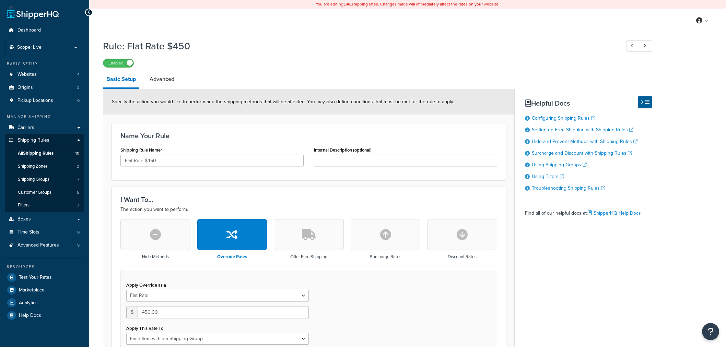
select select "ITEM"
click at [167, 80] on link "Advanced" at bounding box center [162, 79] width 32 height 16
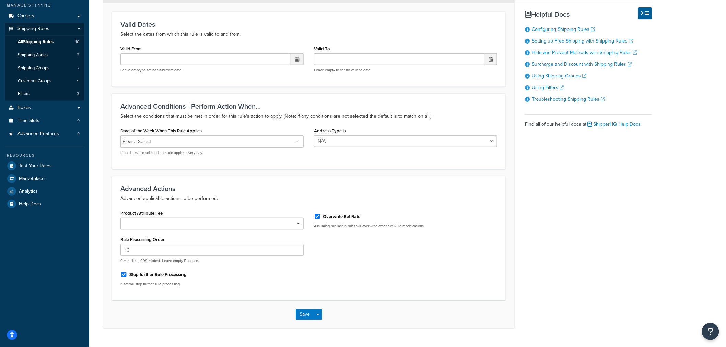
scroll to position [127, 0]
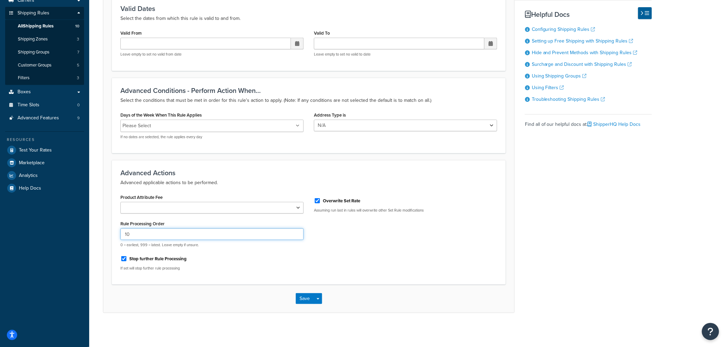
click at [164, 237] on input "10" at bounding box center [211, 235] width 183 height 12
type input "1000"
click at [308, 300] on button "Save" at bounding box center [305, 298] width 19 height 11
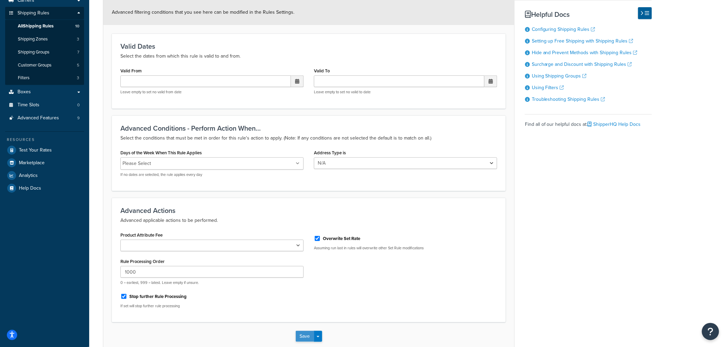
click at [306, 335] on button "Save" at bounding box center [305, 336] width 19 height 11
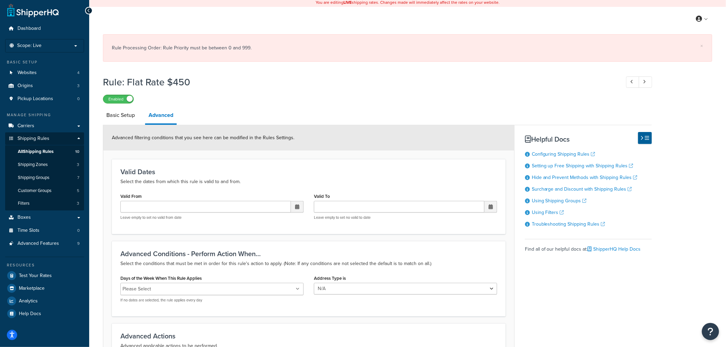
scroll to position [0, 0]
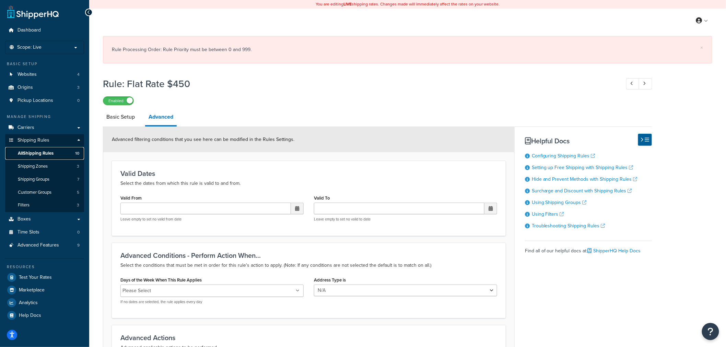
click at [60, 156] on link "All Shipping Rules 10" at bounding box center [44, 153] width 79 height 13
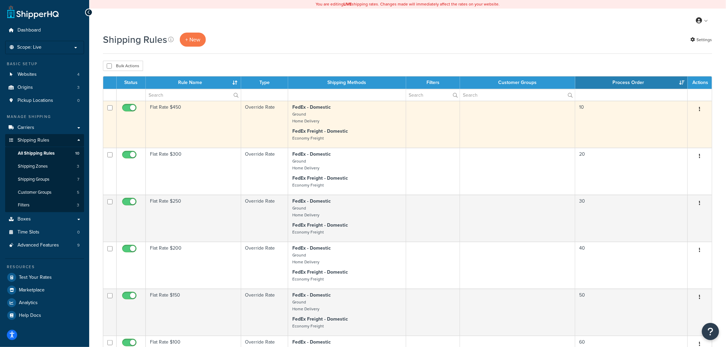
click at [215, 123] on td "Flat Rate $450" at bounding box center [193, 124] width 95 height 47
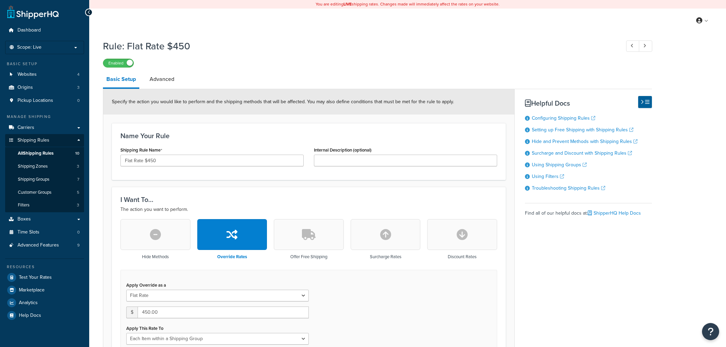
select select "ITEM"
click at [174, 79] on link "Advanced" at bounding box center [162, 79] width 32 height 16
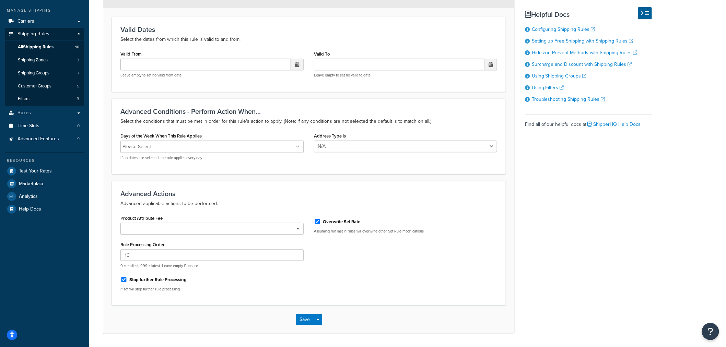
scroll to position [127, 0]
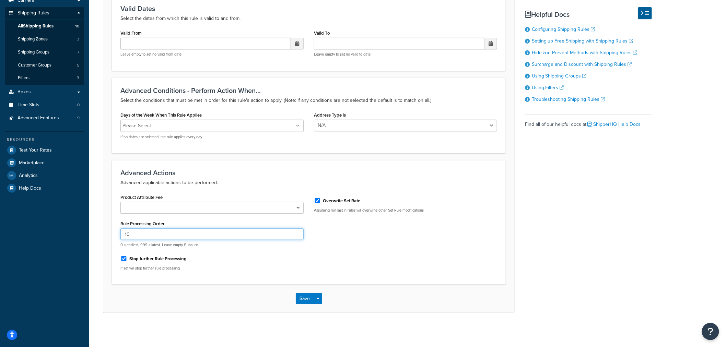
click at [150, 234] on input "10" at bounding box center [211, 235] width 183 height 12
type input "1000"
click at [162, 258] on label "Stop further Rule Processing" at bounding box center [157, 259] width 57 height 6
click at [127, 258] on input "Stop further Rule Processing" at bounding box center [123, 258] width 7 height 5
click at [162, 258] on label "Stop further Rule Processing" at bounding box center [157, 259] width 57 height 6
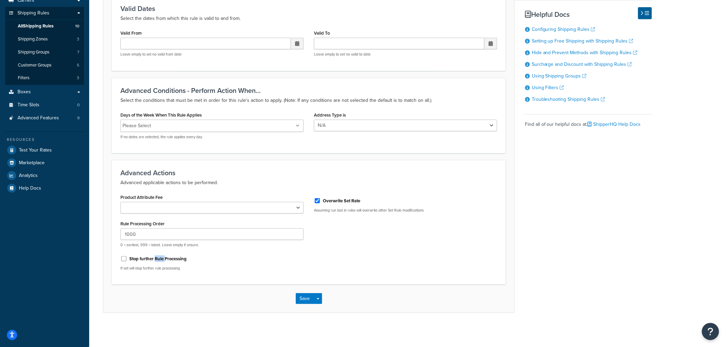
click at [127, 258] on input "Stop further Rule Processing" at bounding box center [123, 258] width 7 height 5
checkbox input "true"
click at [316, 300] on button "Save Dropdown" at bounding box center [318, 298] width 8 height 11
click at [311, 310] on button "Save and Edit" at bounding box center [329, 311] width 66 height 14
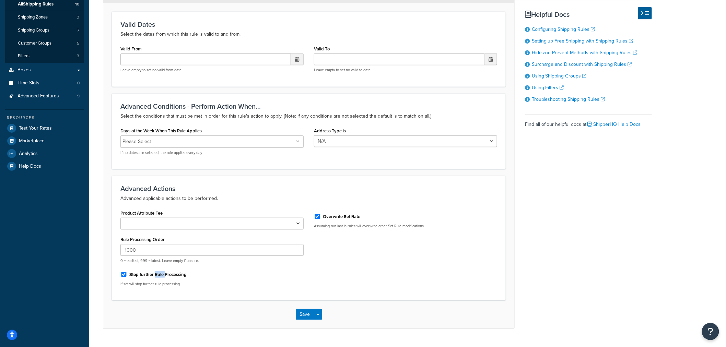
scroll to position [165, 0]
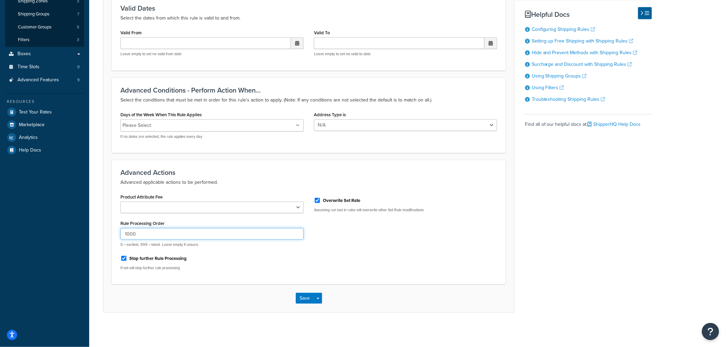
drag, startPoint x: 151, startPoint y: 239, endPoint x: 121, endPoint y: 238, distance: 29.9
click at [121, 238] on input "1000" at bounding box center [211, 234] width 183 height 12
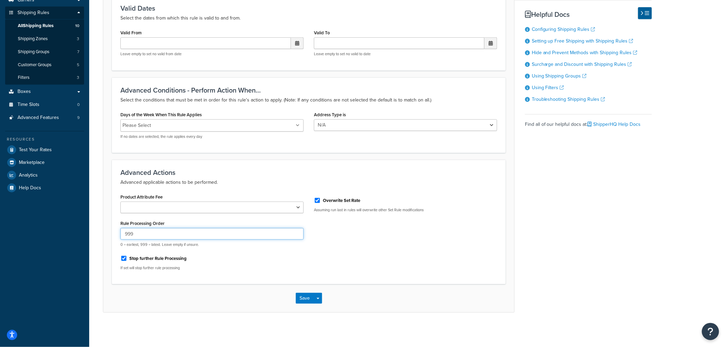
scroll to position [127, 0]
type input "999"
click at [306, 299] on button "Save" at bounding box center [305, 298] width 19 height 11
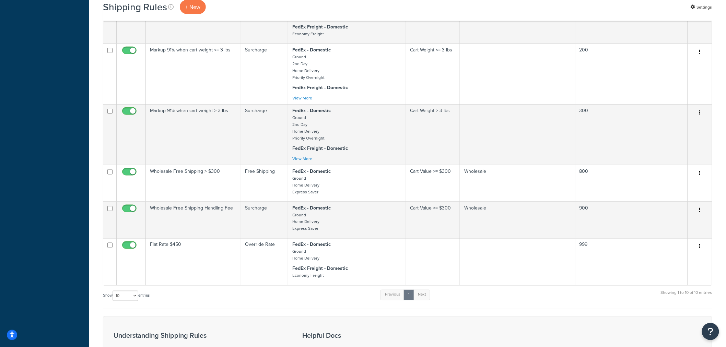
scroll to position [305, 0]
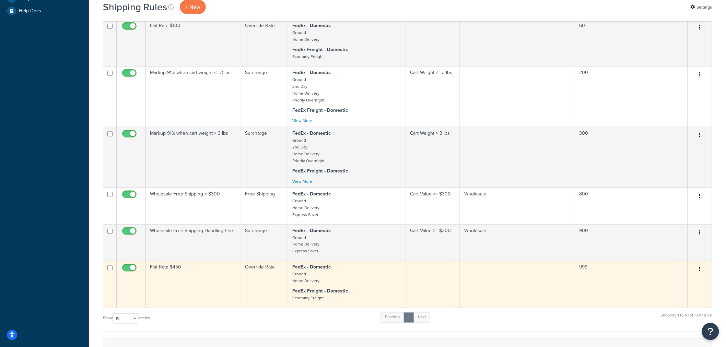
click at [699, 268] on icon "button" at bounding box center [699, 269] width 1 height 5
click at [680, 282] on link "Edit" at bounding box center [677, 283] width 54 height 14
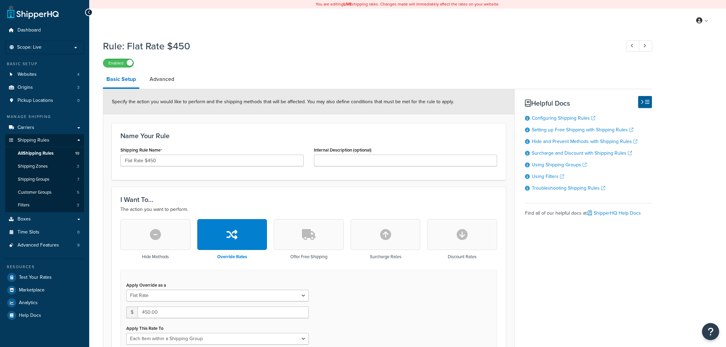
select select "ITEM"
click at [165, 77] on link "Advanced" at bounding box center [162, 79] width 32 height 16
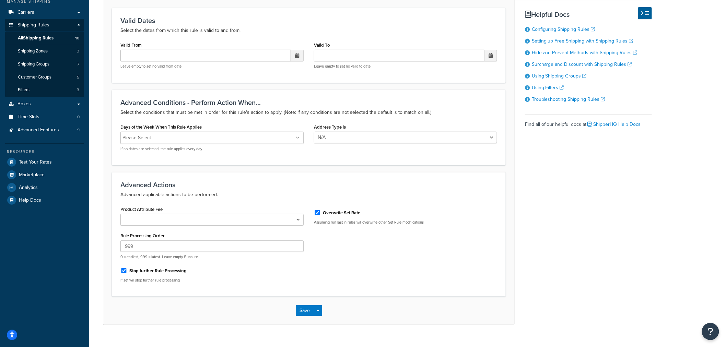
scroll to position [127, 0]
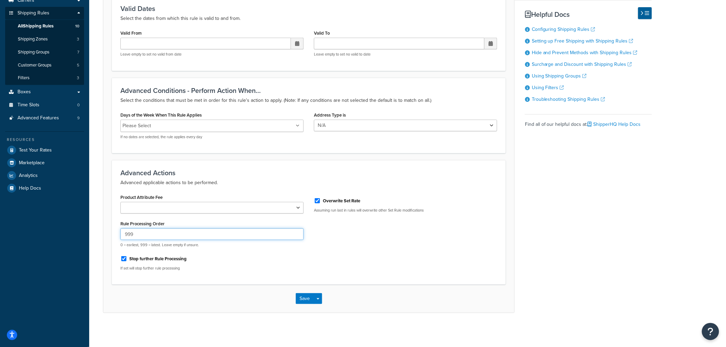
click at [168, 235] on input "999" at bounding box center [211, 235] width 183 height 12
type input "9"
type input "10"
click at [338, 267] on div "Product Attribute Fee Shipping Price Handling Fee Rule Processing Order 10 0 = …" at bounding box center [308, 235] width 387 height 84
click at [305, 303] on button "Save" at bounding box center [305, 298] width 19 height 11
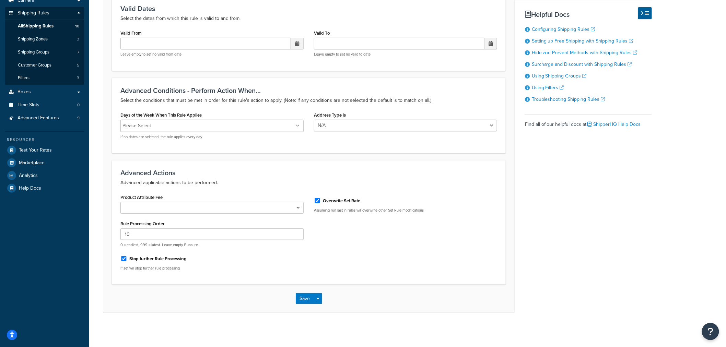
scroll to position [0, 0]
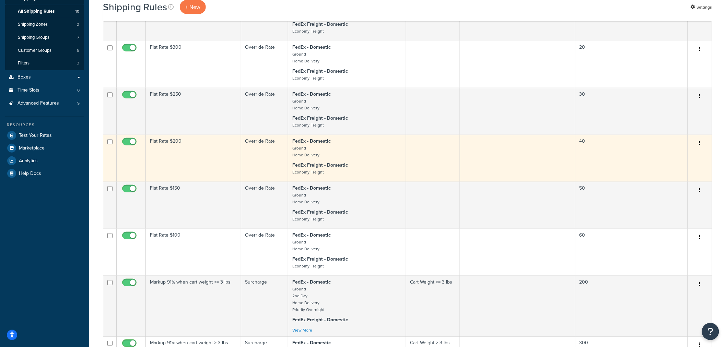
scroll to position [38, 0]
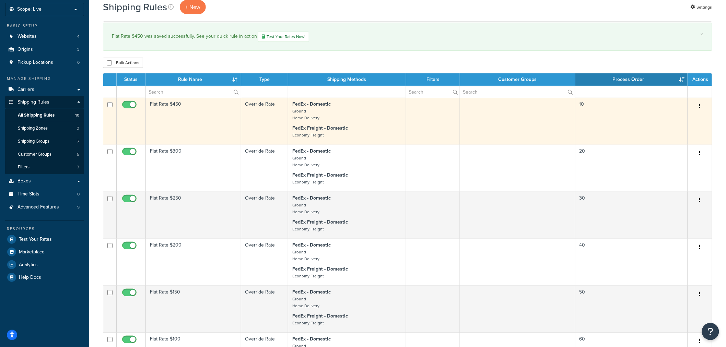
click at [195, 117] on td "Flat Rate $450" at bounding box center [193, 121] width 95 height 47
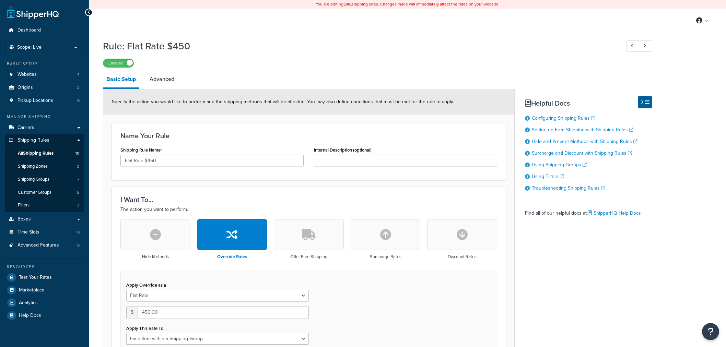
select select "ITEM"
click at [173, 81] on link "Advanced" at bounding box center [162, 79] width 32 height 16
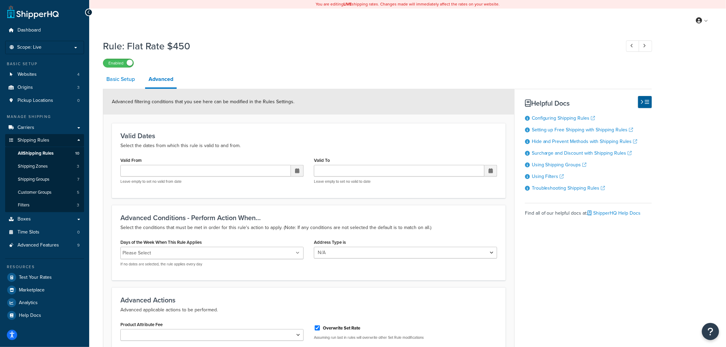
click at [117, 77] on link "Basic Setup" at bounding box center [120, 79] width 35 height 16
select select "ITEM"
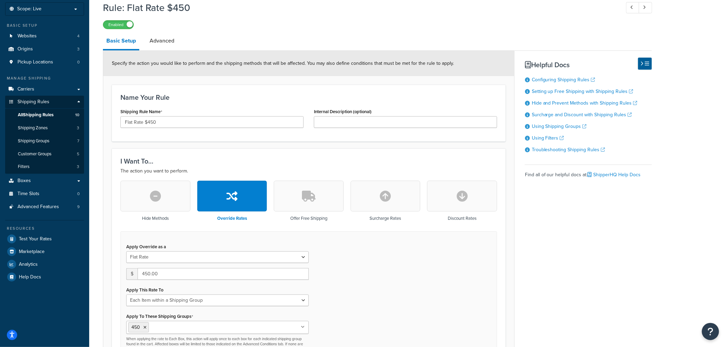
scroll to position [38, 0]
click at [160, 38] on link "Advanced" at bounding box center [162, 41] width 32 height 16
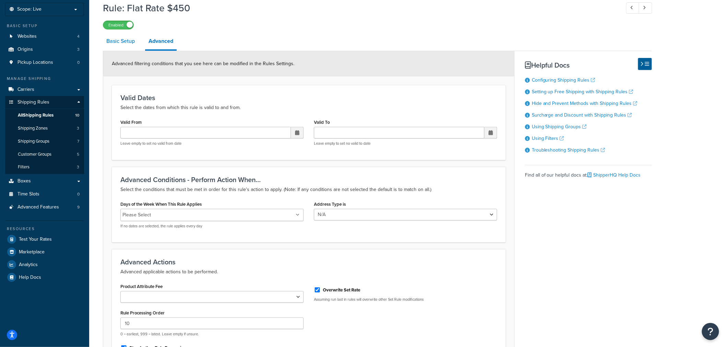
click at [126, 37] on link "Basic Setup" at bounding box center [120, 41] width 35 height 16
select select "ITEM"
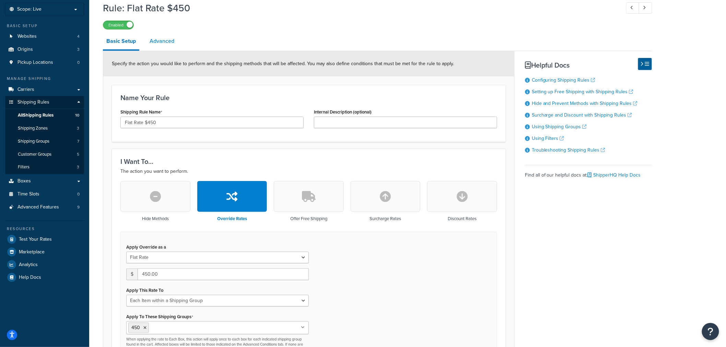
click at [168, 36] on link "Advanced" at bounding box center [162, 41] width 32 height 16
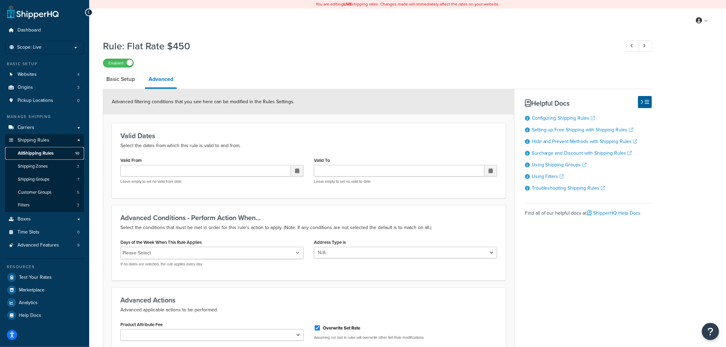
click at [49, 153] on span "All Shipping Rules" at bounding box center [36, 154] width 36 height 6
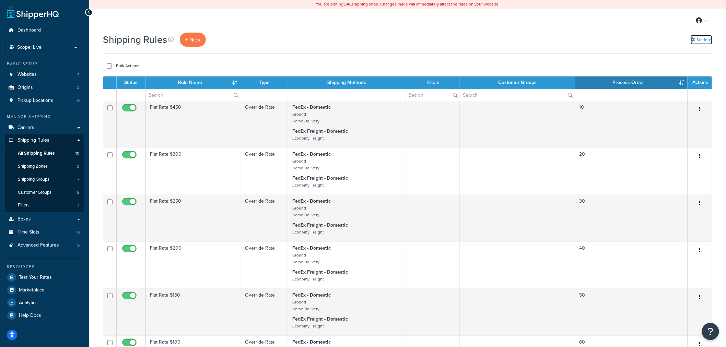
click at [709, 39] on link "Settings" at bounding box center [702, 40] width 22 height 10
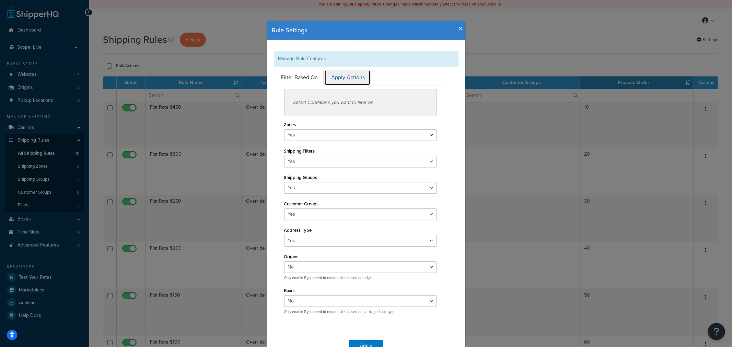
click at [345, 80] on link "Apply Actions" at bounding box center [347, 77] width 46 height 15
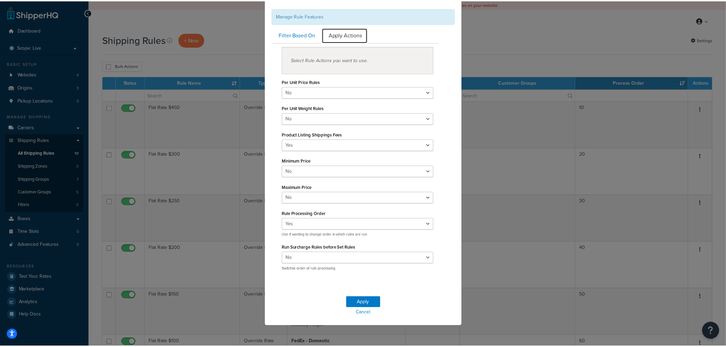
scroll to position [43, 0]
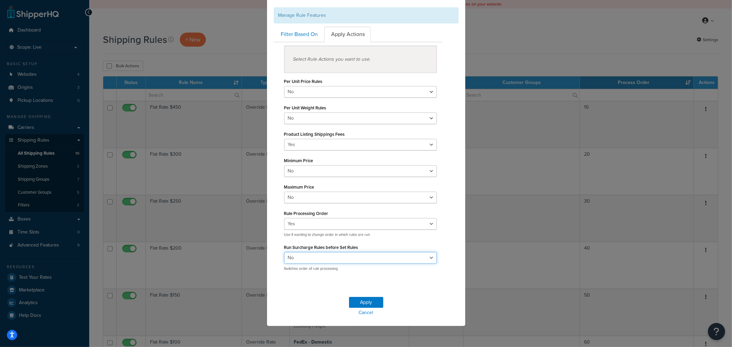
click at [325, 261] on select "Yes No" at bounding box center [360, 258] width 153 height 12
click at [284, 252] on select "Yes No" at bounding box center [360, 258] width 153 height 12
drag, startPoint x: 361, startPoint y: 303, endPoint x: 396, endPoint y: 301, distance: 35.1
click at [396, 301] on div "Apply Cancel" at bounding box center [366, 308] width 198 height 38
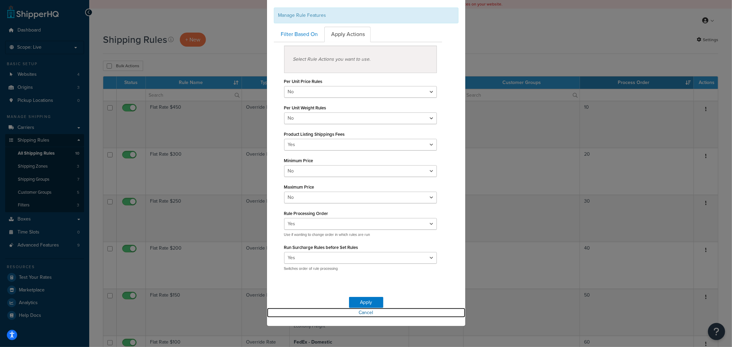
click at [369, 314] on link "Cancel" at bounding box center [366, 313] width 198 height 10
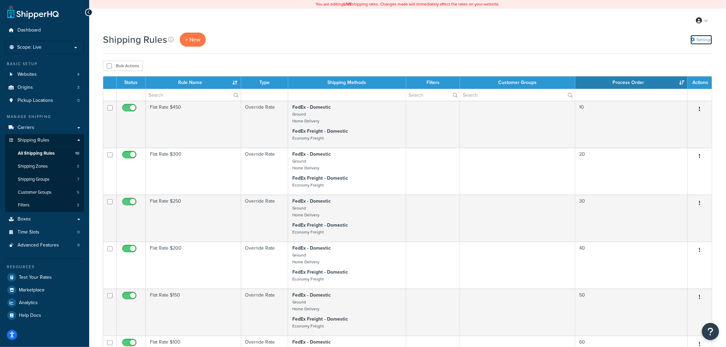
click at [695, 39] on link "Settings" at bounding box center [702, 40] width 22 height 10
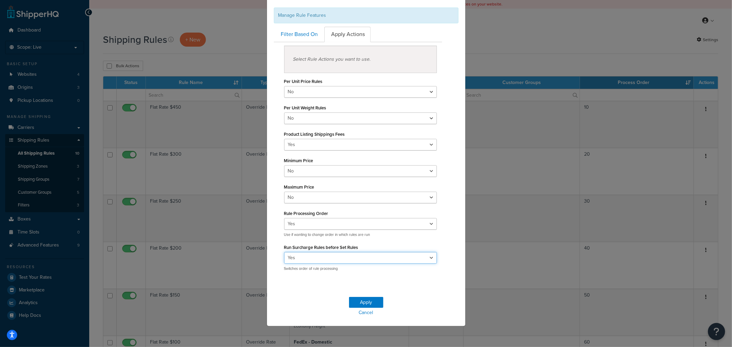
click at [376, 257] on select "Yes No" at bounding box center [360, 258] width 153 height 12
select select "false"
click at [284, 252] on select "Yes No" at bounding box center [360, 258] width 153 height 12
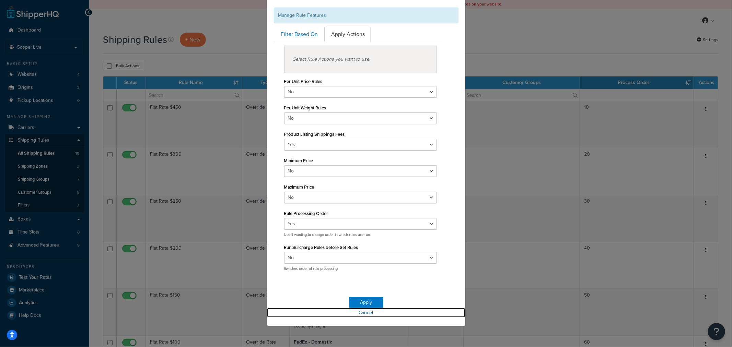
click at [365, 313] on link "Cancel" at bounding box center [366, 313] width 198 height 10
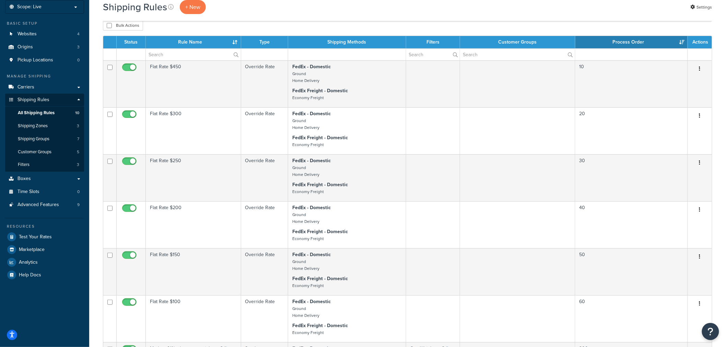
scroll to position [0, 0]
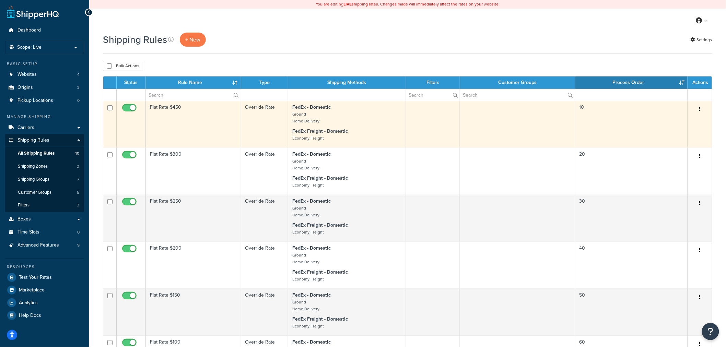
click at [214, 133] on td "Flat Rate $450" at bounding box center [193, 124] width 95 height 47
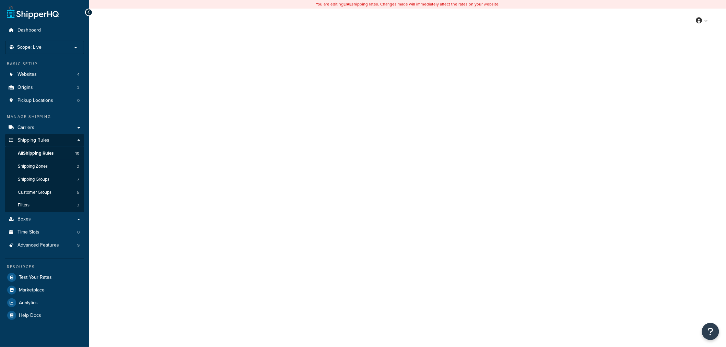
select select "ITEM"
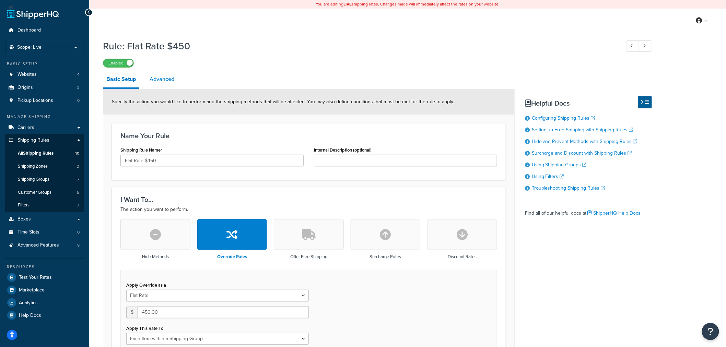
click at [171, 82] on link "Advanced" at bounding box center [162, 79] width 32 height 16
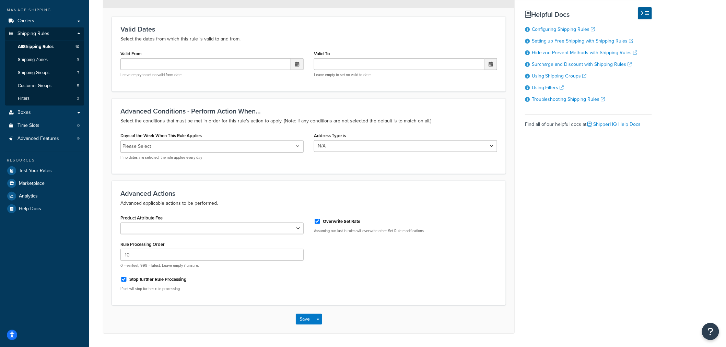
scroll to position [127, 0]
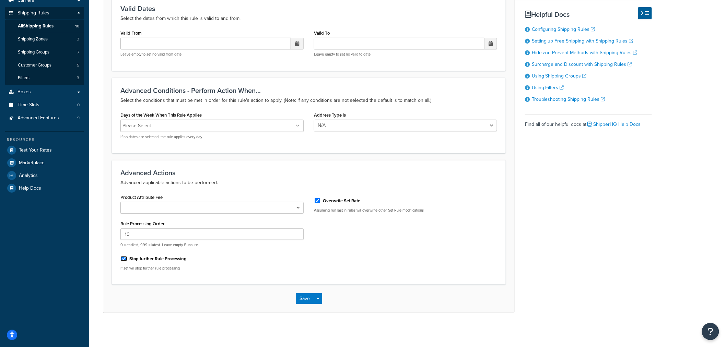
click at [125, 259] on input "Stop further Rule Processing" at bounding box center [123, 258] width 7 height 5
checkbox input "false"
click at [310, 300] on button "Save" at bounding box center [305, 298] width 19 height 11
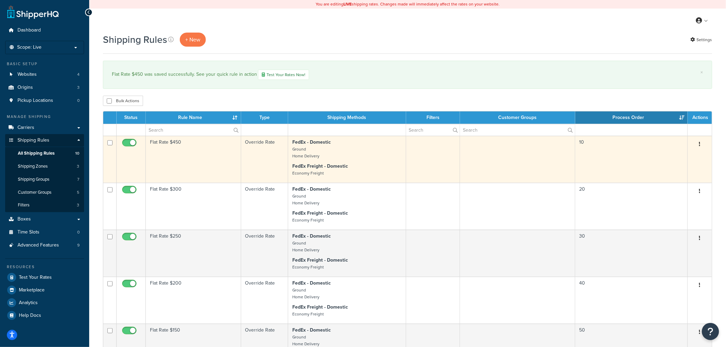
click at [218, 148] on td "Flat Rate $450" at bounding box center [193, 159] width 95 height 47
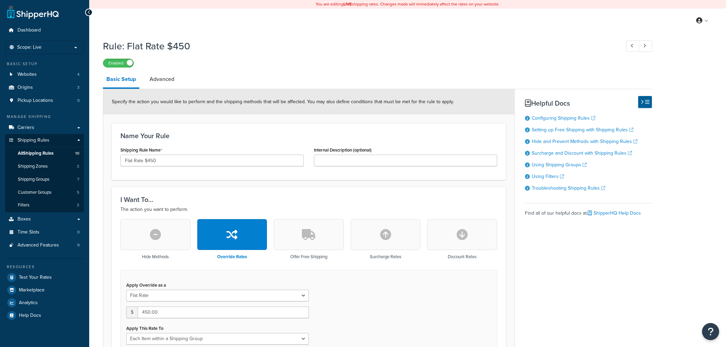
select select "ITEM"
click at [165, 80] on link "Advanced" at bounding box center [162, 79] width 32 height 16
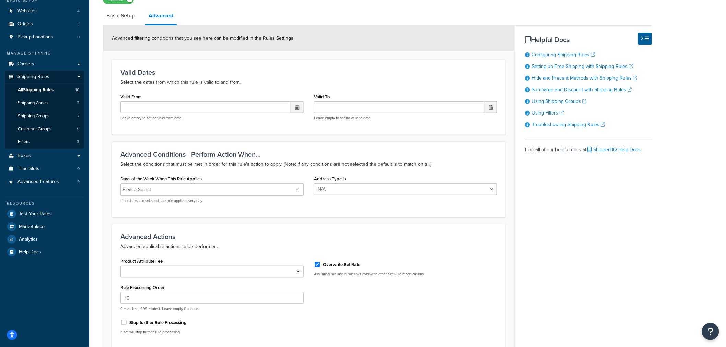
scroll to position [127, 0]
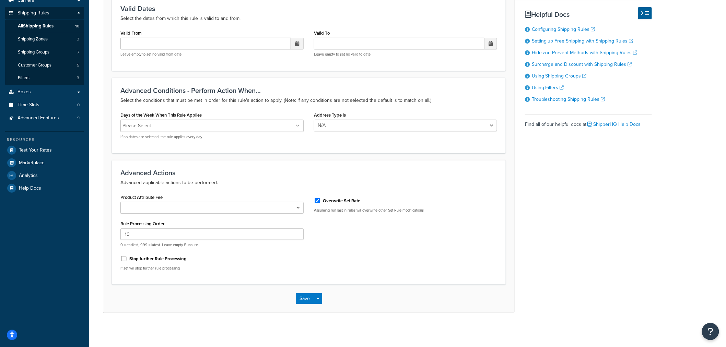
click at [139, 259] on label "Stop further Rule Processing" at bounding box center [157, 259] width 57 height 6
click at [127, 259] on input "Stop further Rule Processing" at bounding box center [123, 258] width 7 height 5
checkbox input "true"
click at [306, 296] on button "Save" at bounding box center [305, 298] width 19 height 11
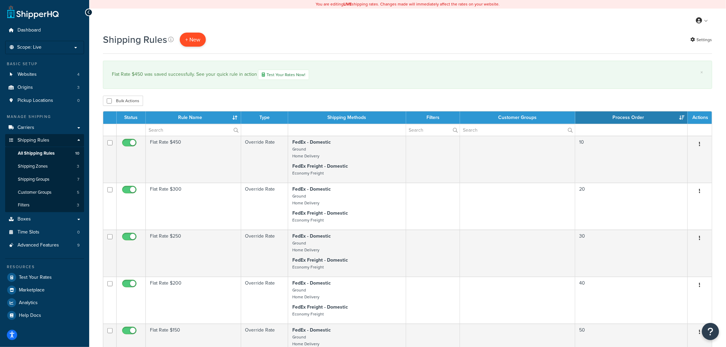
click at [186, 38] on p "+ New" at bounding box center [193, 40] width 26 height 14
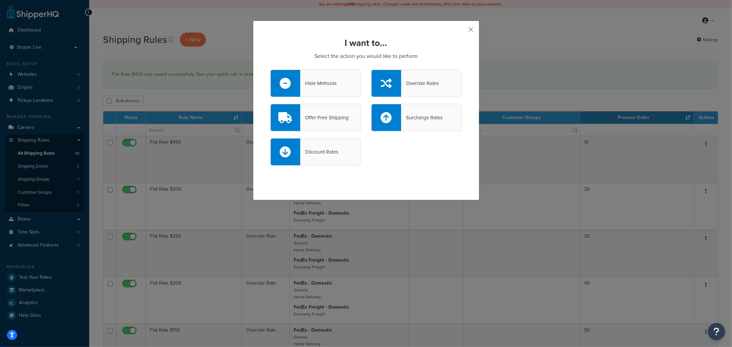
click at [308, 84] on div "Hide Methods" at bounding box center [318, 84] width 36 height 10
click at [0, 0] on input "Hide Methods" at bounding box center [0, 0] width 0 height 0
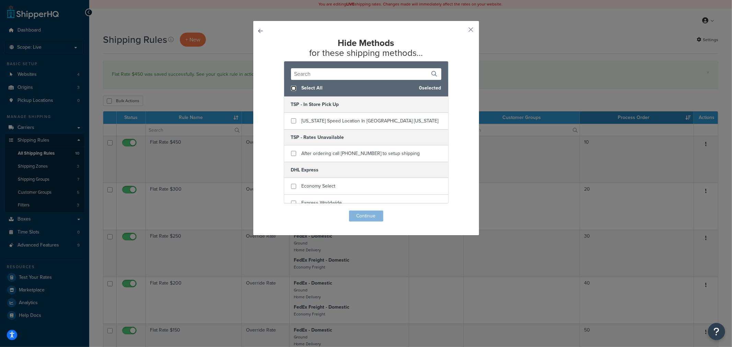
click at [291, 87] on input "checkbox" at bounding box center [293, 88] width 5 height 5
checkbox input "true"
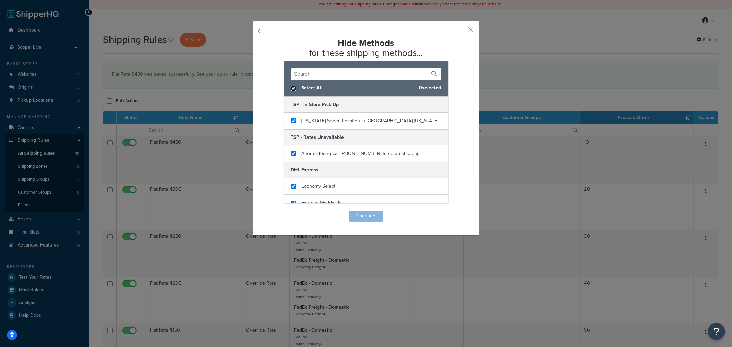
checkbox input "true"
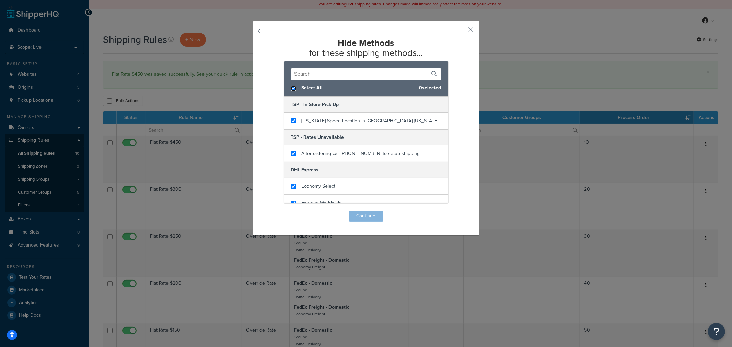
checkbox input "true"
checkbox input "false"
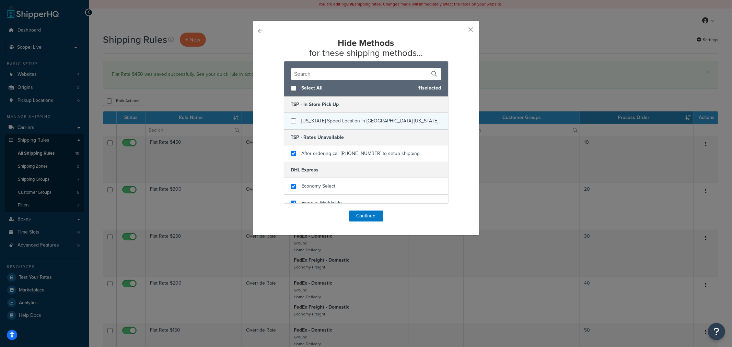
click at [293, 121] on div "Texas Speed Location In Georgetown Texas" at bounding box center [366, 121] width 164 height 16
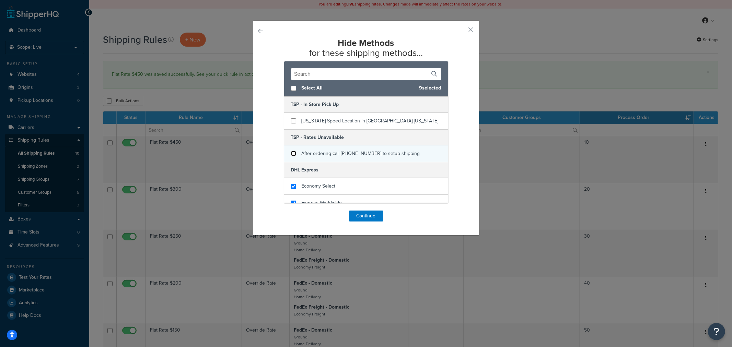
click at [291, 155] on input "checkbox" at bounding box center [293, 153] width 5 height 5
checkbox input "false"
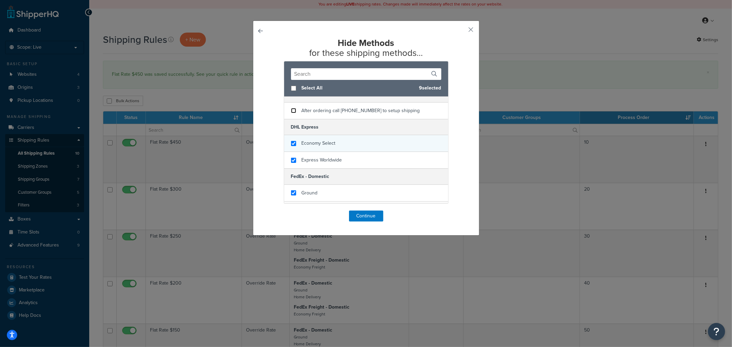
scroll to position [38, 0]
click at [291, 148] on input "checkbox" at bounding box center [293, 148] width 5 height 5
checkbox input "false"
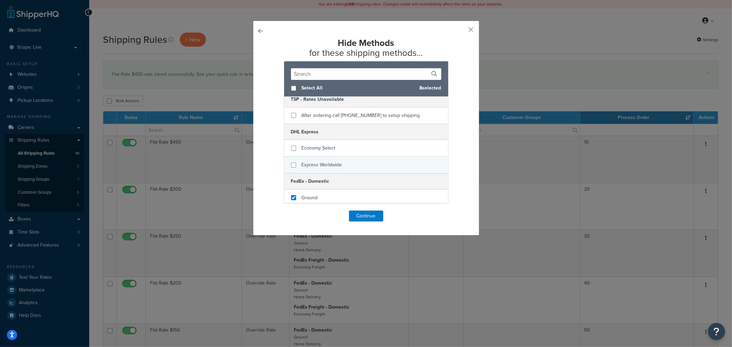
checkbox input "false"
click at [286, 164] on div "Express Worldwide" at bounding box center [366, 165] width 164 height 16
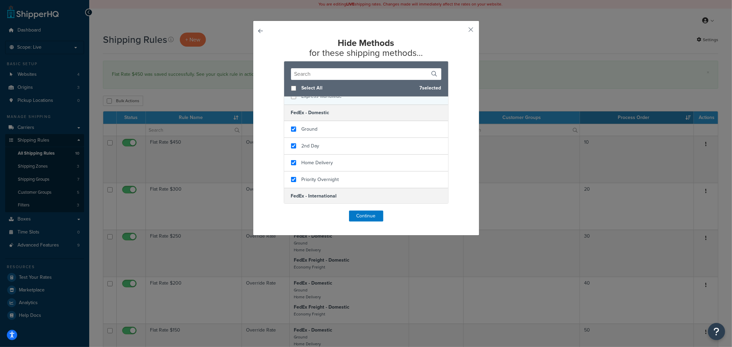
scroll to position [114, 0]
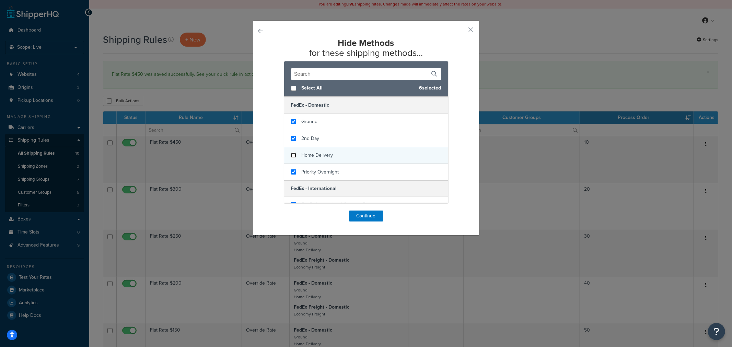
click at [292, 154] on input "checkbox" at bounding box center [293, 155] width 5 height 5
checkbox input "false"
click at [291, 122] on input "checkbox" at bounding box center [293, 121] width 5 height 5
checkbox input "false"
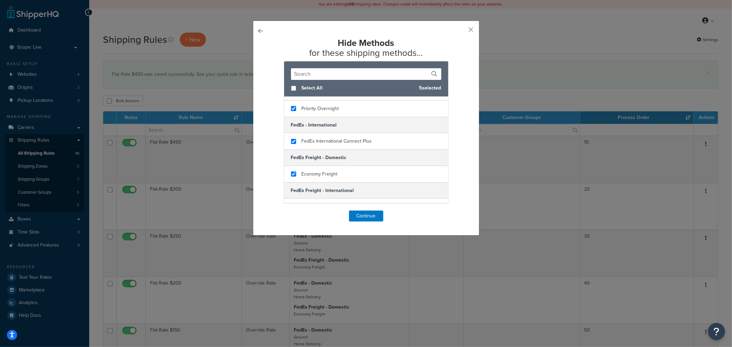
scroll to position [190, 0]
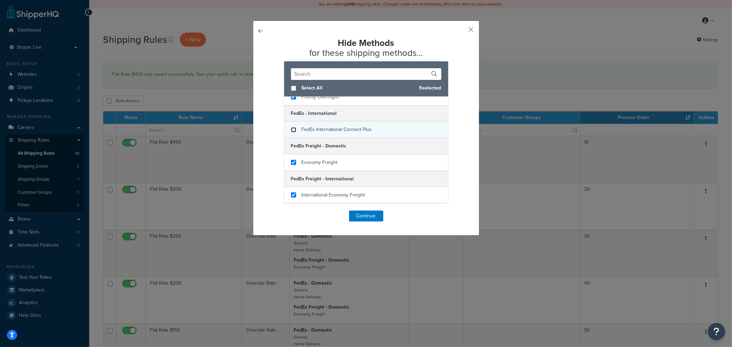
click at [291, 131] on input "checkbox" at bounding box center [293, 129] width 5 height 5
checkbox input "false"
click at [290, 159] on div "Economy Freight" at bounding box center [366, 162] width 164 height 16
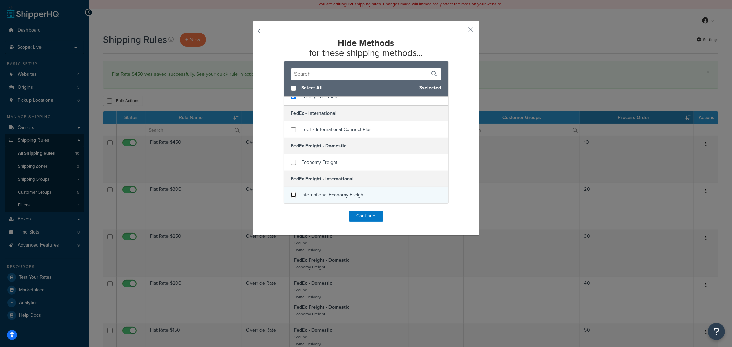
click at [291, 196] on input "checkbox" at bounding box center [293, 195] width 5 height 5
checkbox input "false"
click at [368, 217] on button "Continue" at bounding box center [366, 216] width 34 height 11
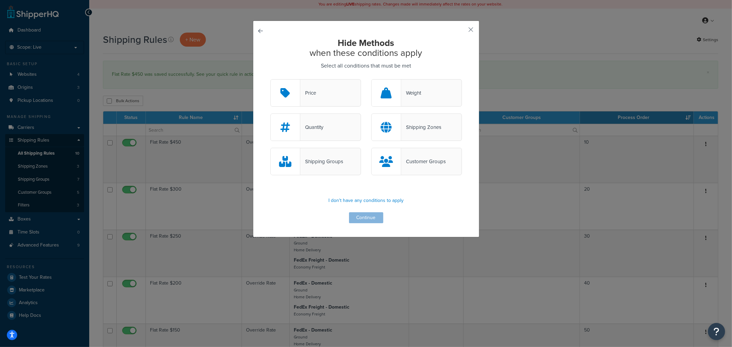
click at [324, 162] on div "Shipping Groups" at bounding box center [321, 162] width 43 height 10
click at [0, 0] on input "Shipping Groups" at bounding box center [0, 0] width 0 height 0
click at [371, 214] on button "Continue" at bounding box center [366, 217] width 34 height 11
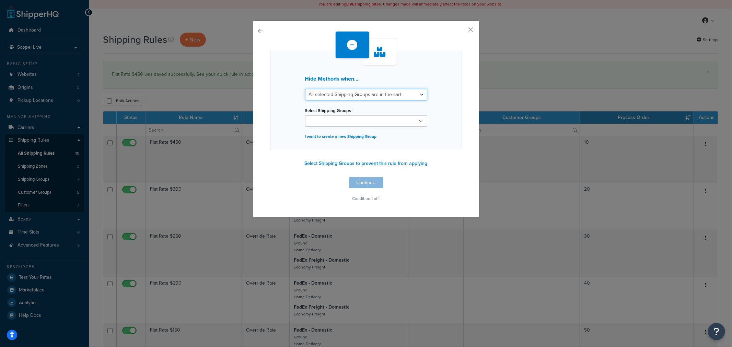
click at [359, 96] on select "All selected Shipping Groups are in the cart Any selected Shipping Groups are i…" at bounding box center [366, 95] width 122 height 12
select select "any"
click at [305, 89] on select "All selected Shipping Groups are in the cart Any selected Shipping Groups are i…" at bounding box center [366, 95] width 122 height 12
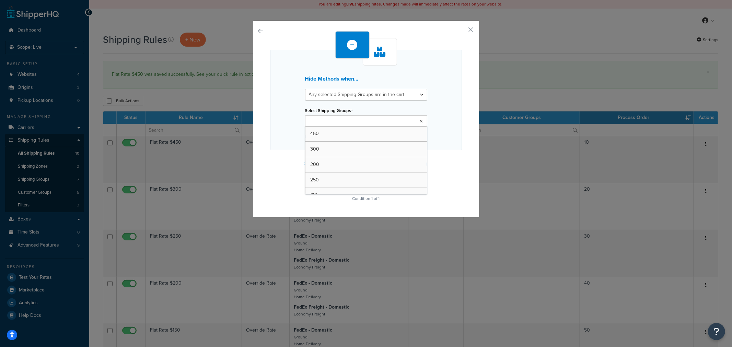
click at [359, 122] on ul at bounding box center [366, 120] width 122 height 11
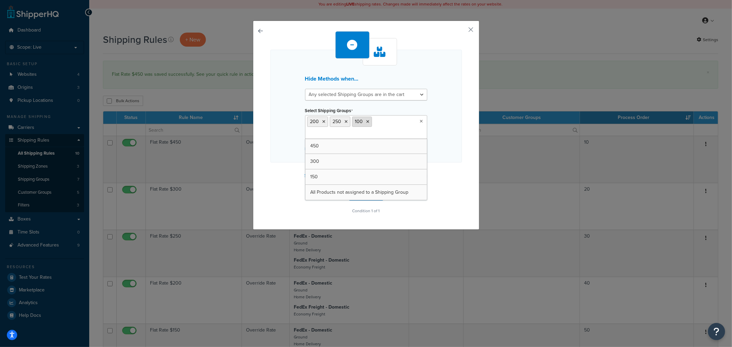
click at [362, 123] on li "100" at bounding box center [362, 122] width 20 height 10
click at [345, 121] on icon at bounding box center [346, 122] width 3 height 4
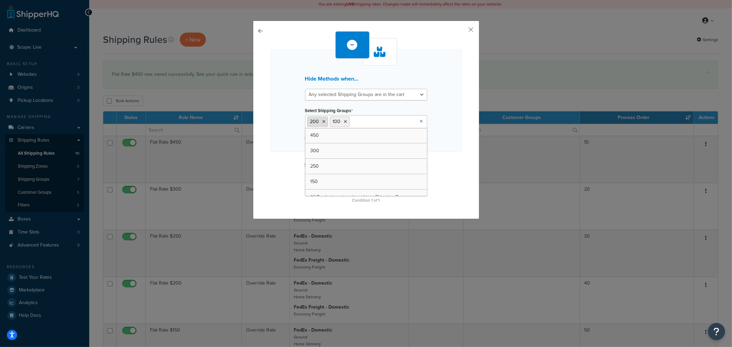
click at [323, 121] on icon at bounding box center [324, 122] width 3 height 4
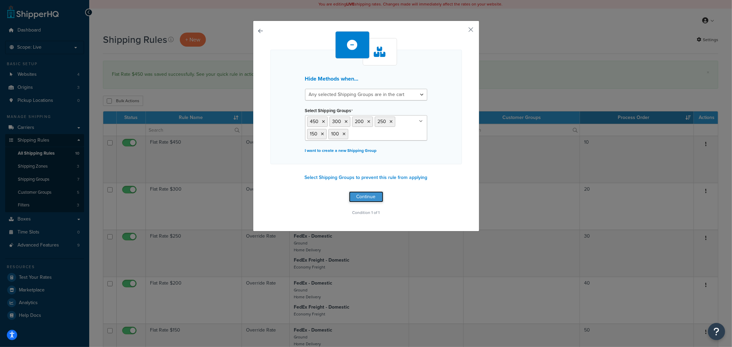
click at [363, 196] on button "Continue" at bounding box center [366, 196] width 34 height 11
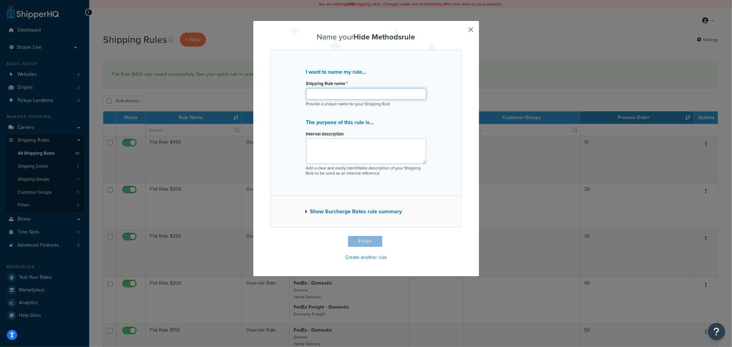
click at [332, 93] on input "Shipping Rule name *" at bounding box center [366, 94] width 120 height 12
type input "D"
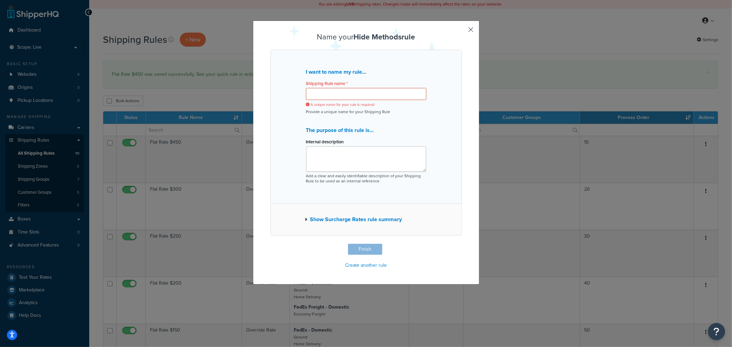
type input "F"
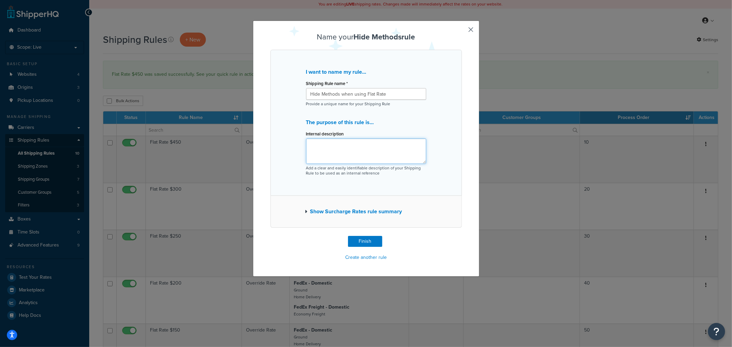
click at [359, 147] on textarea "Internal description" at bounding box center [366, 151] width 120 height 25
click at [351, 211] on button "Show Surcharge Rates rule summary" at bounding box center [353, 212] width 97 height 10
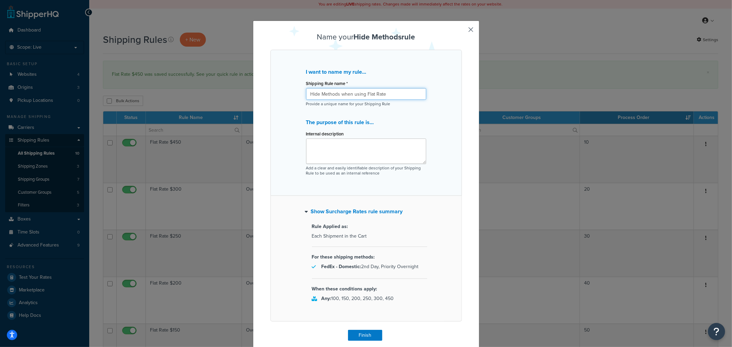
drag, startPoint x: 338, startPoint y: 94, endPoint x: 399, endPoint y: 95, distance: 60.7
click at [399, 95] on input "Hide Methods when using Flat Rate" at bounding box center [366, 94] width 120 height 12
type input "Hide Methods If Flat Rate Applies"
click at [374, 160] on textarea "Internal description" at bounding box center [366, 151] width 120 height 25
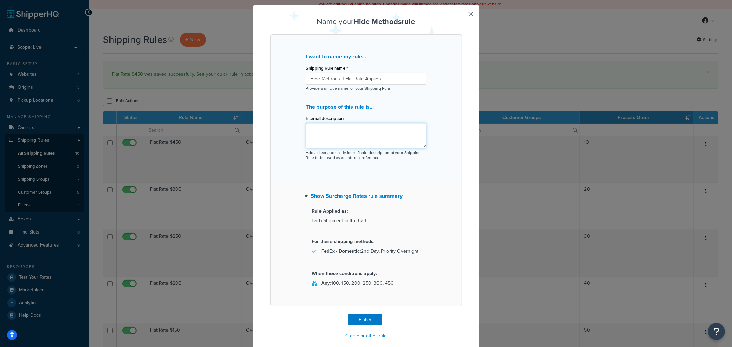
scroll to position [24, 0]
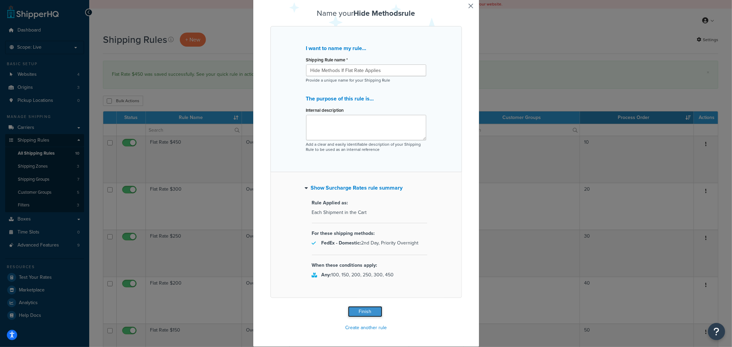
drag, startPoint x: 364, startPoint y: 313, endPoint x: 408, endPoint y: 282, distance: 52.9
click at [364, 313] on button "Finish" at bounding box center [365, 311] width 34 height 11
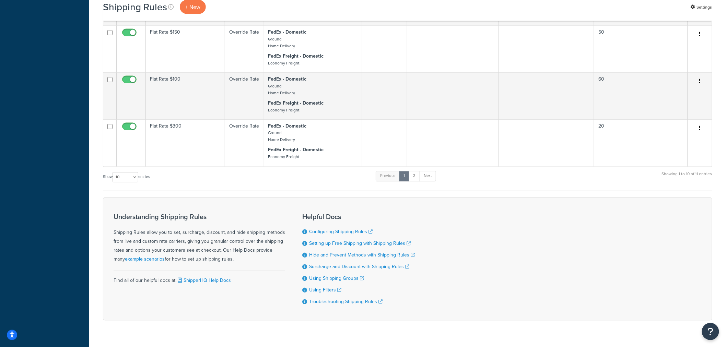
scroll to position [419, 0]
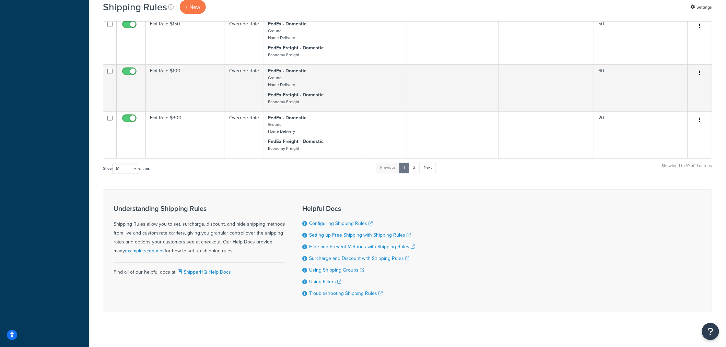
click at [119, 163] on div "Show 10 15 25 50 100 1000 entries" at bounding box center [126, 169] width 47 height 15
click at [122, 168] on select "10 15 25 50 100 1000" at bounding box center [126, 169] width 26 height 10
select select "15"
click at [113, 164] on select "10 15 25 50 100 1000" at bounding box center [126, 169] width 26 height 10
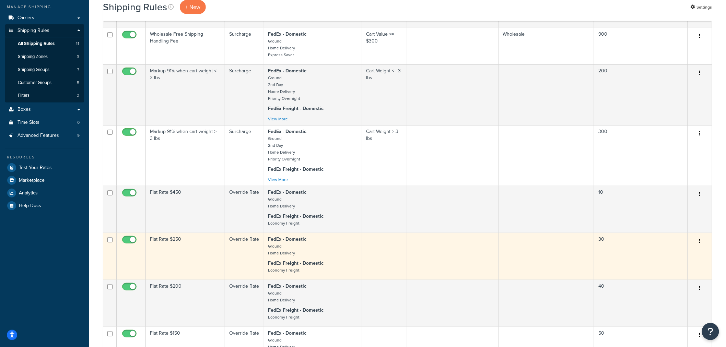
scroll to position [0, 0]
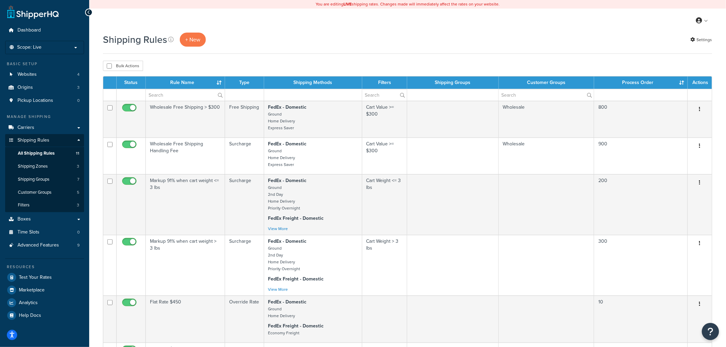
click at [652, 84] on th "Process Order" at bounding box center [641, 83] width 94 height 12
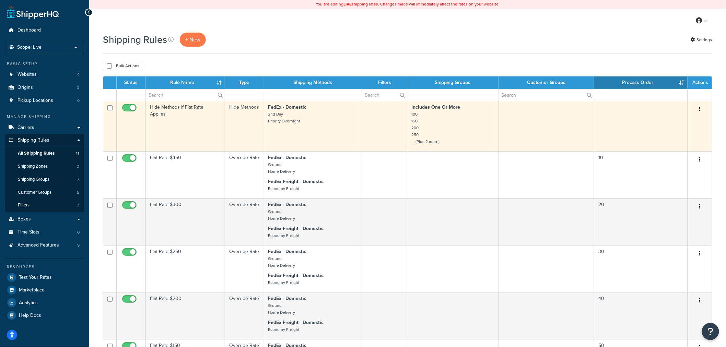
click at [700, 109] on icon "button" at bounding box center [699, 109] width 1 height 5
click at [679, 122] on link "Edit" at bounding box center [677, 122] width 54 height 14
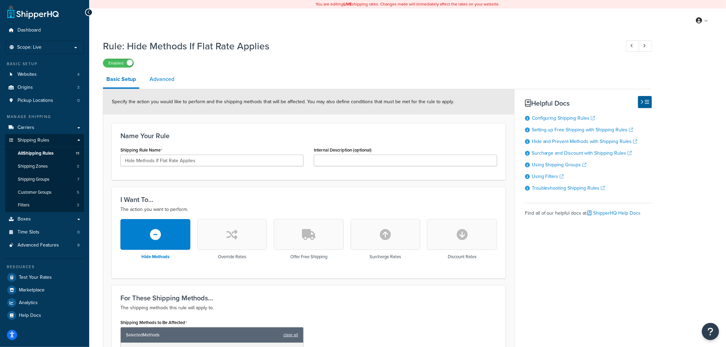
click at [162, 78] on link "Advanced" at bounding box center [162, 79] width 32 height 16
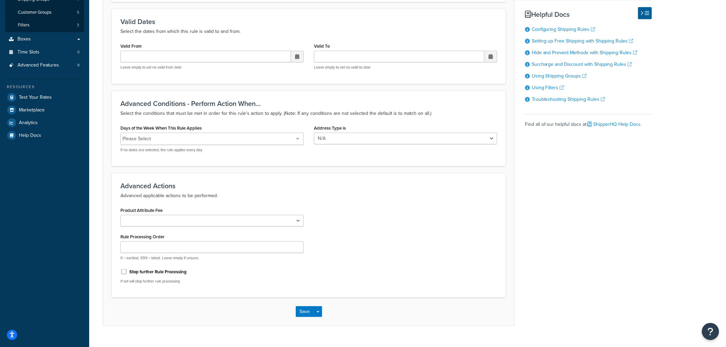
scroll to position [193, 0]
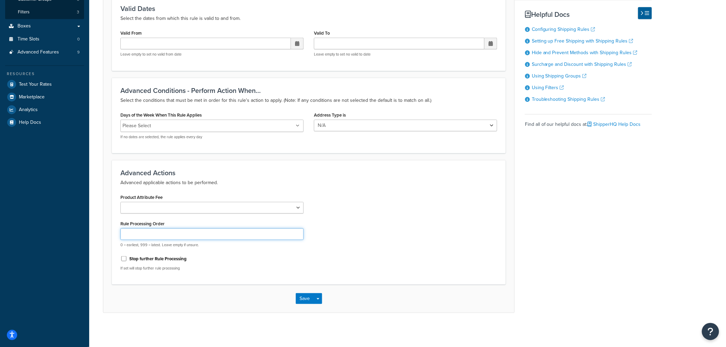
click at [206, 231] on input "Rule Processing Order" at bounding box center [211, 235] width 183 height 12
type input "5"
click at [341, 230] on div "Product Attribute Fee Shipping Price Handling Fee Rule Processing Order 5 0 = e…" at bounding box center [308, 235] width 387 height 84
click at [300, 298] on button "Save" at bounding box center [305, 298] width 19 height 11
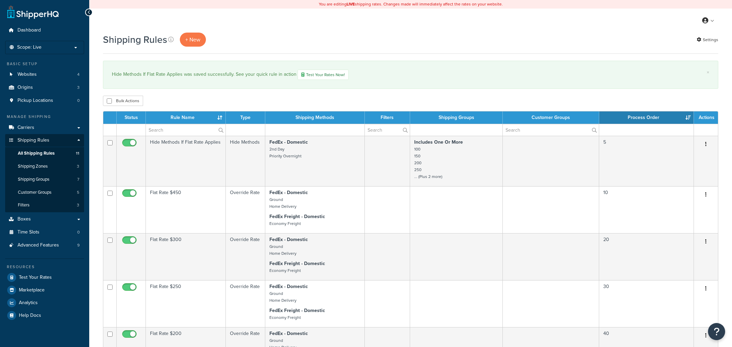
select select "15"
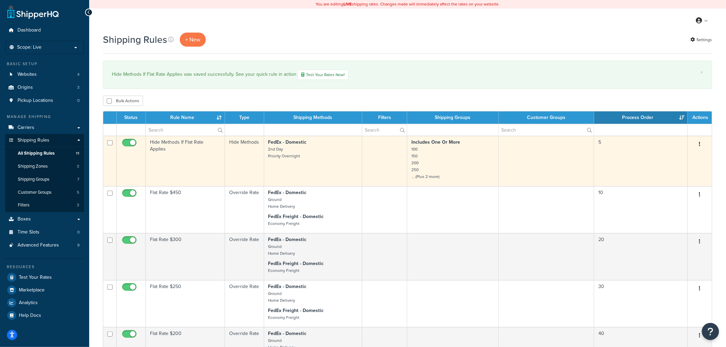
click at [193, 151] on td "Hide Methods If Flat Rate Applies" at bounding box center [185, 161] width 79 height 50
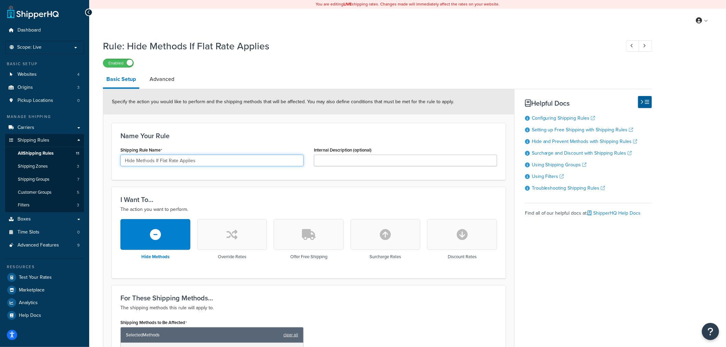
click at [220, 161] on input "Hide Methods If Flat Rate Applies" at bounding box center [211, 161] width 183 height 12
type input "Hide Methods If Flat Rate"
click at [259, 137] on h3 "Name Your Rule" at bounding box center [308, 136] width 377 height 8
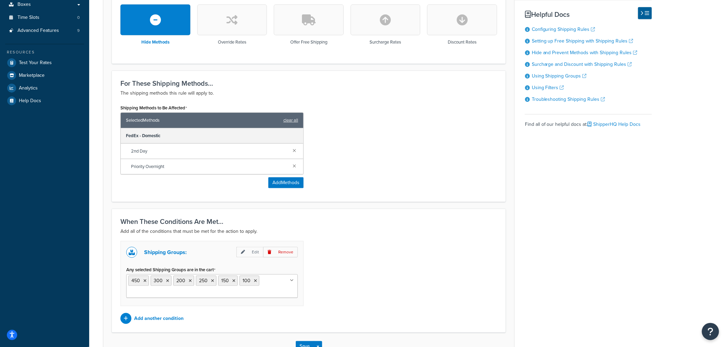
scroll to position [263, 0]
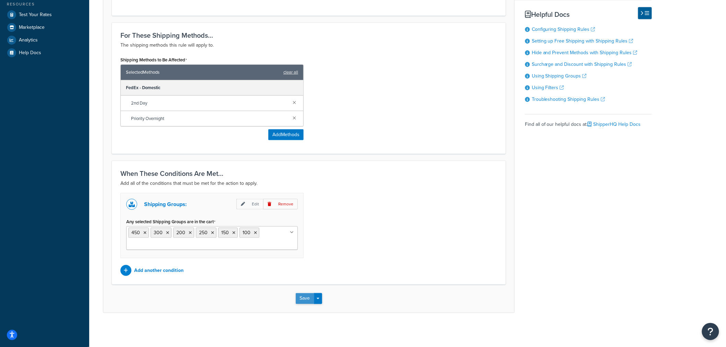
click at [306, 299] on button "Save" at bounding box center [305, 298] width 19 height 11
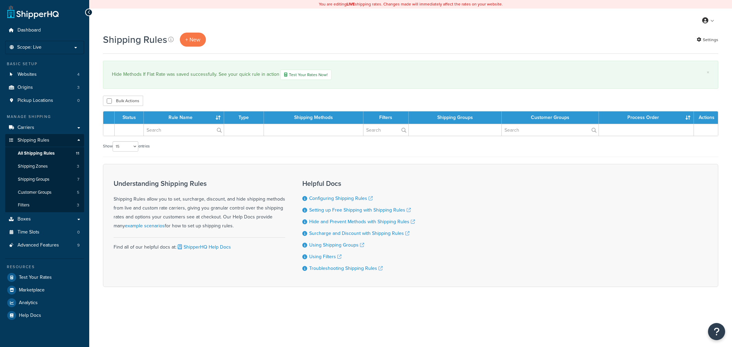
select select "15"
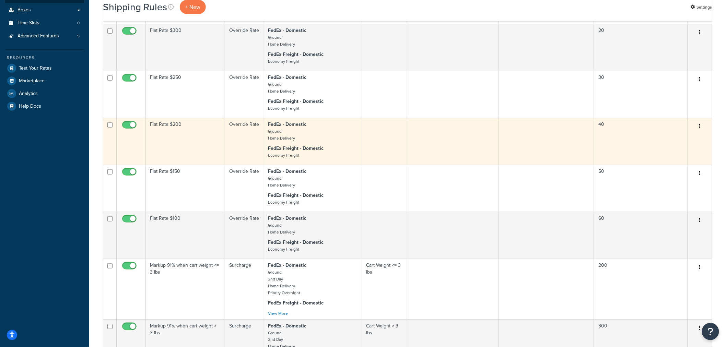
scroll to position [19, 0]
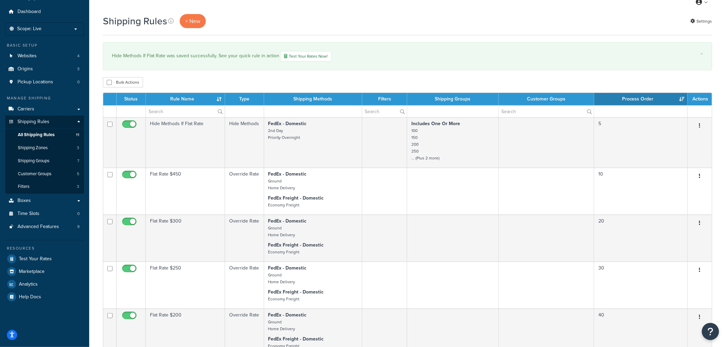
drag, startPoint x: 630, startPoint y: 97, endPoint x: 213, endPoint y: 72, distance: 417.7
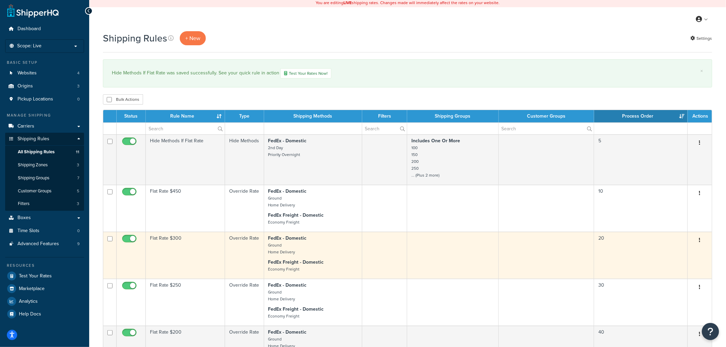
scroll to position [0, 0]
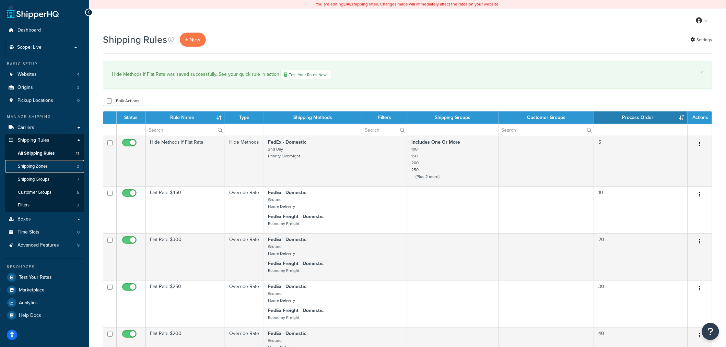
click at [44, 167] on span "Shipping Zones" at bounding box center [33, 167] width 30 height 6
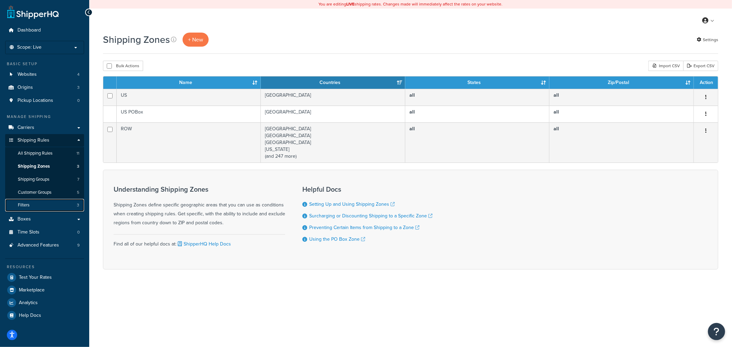
click at [43, 205] on link "Filters 3" at bounding box center [44, 205] width 79 height 13
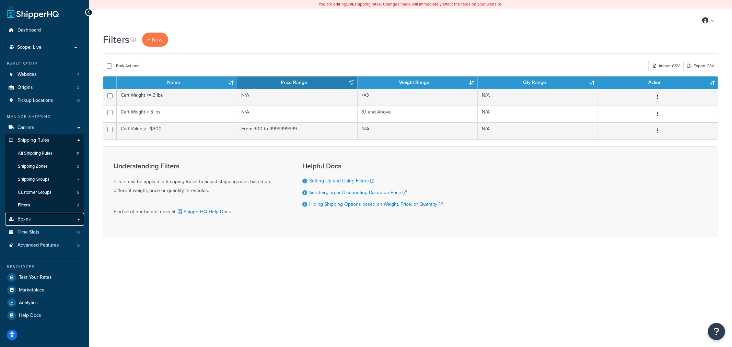
click at [40, 222] on link "Boxes" at bounding box center [44, 219] width 79 height 13
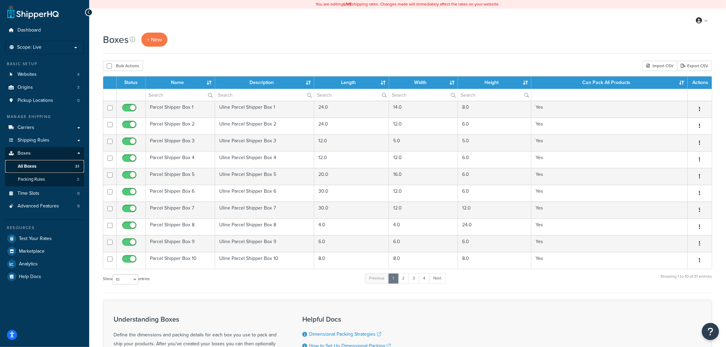
click at [52, 166] on link "All Boxes 31" at bounding box center [44, 166] width 79 height 13
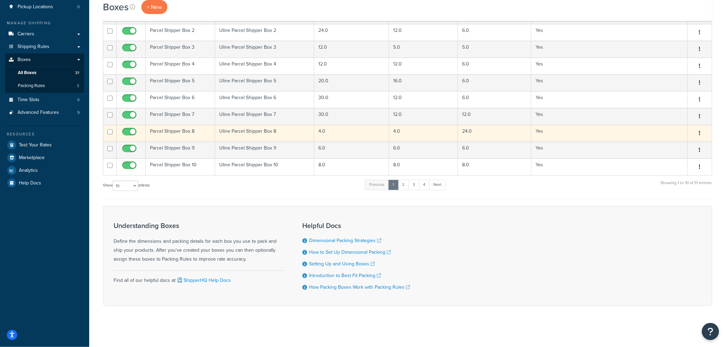
scroll to position [95, 0]
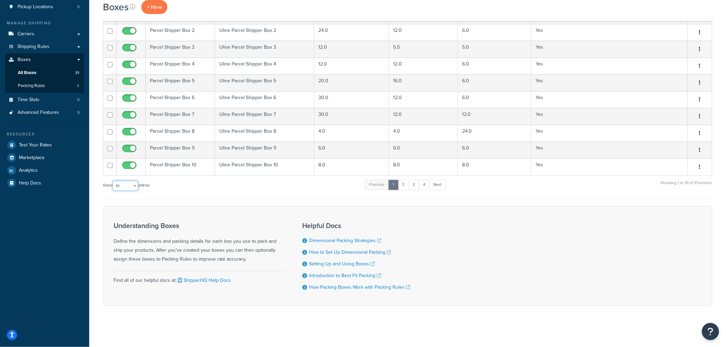
click at [132, 181] on select "10 15 25 50 100 1000" at bounding box center [126, 186] width 26 height 10
